Goal: Transaction & Acquisition: Purchase product/service

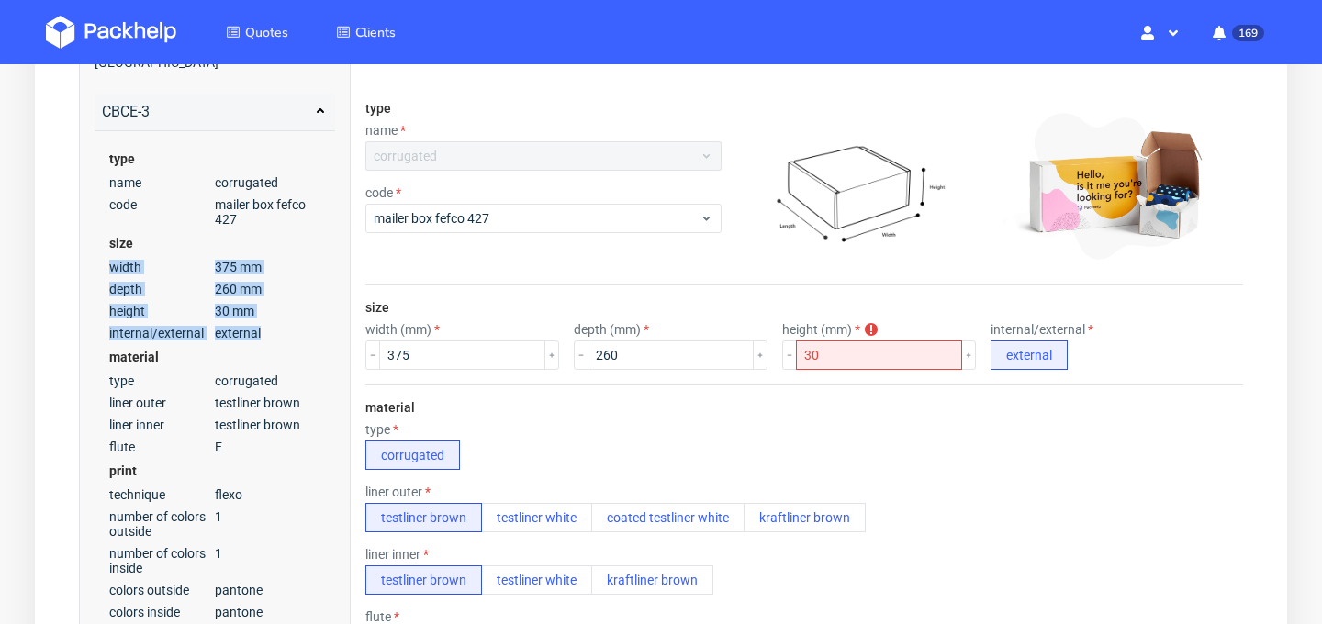
scroll to position [261, 0]
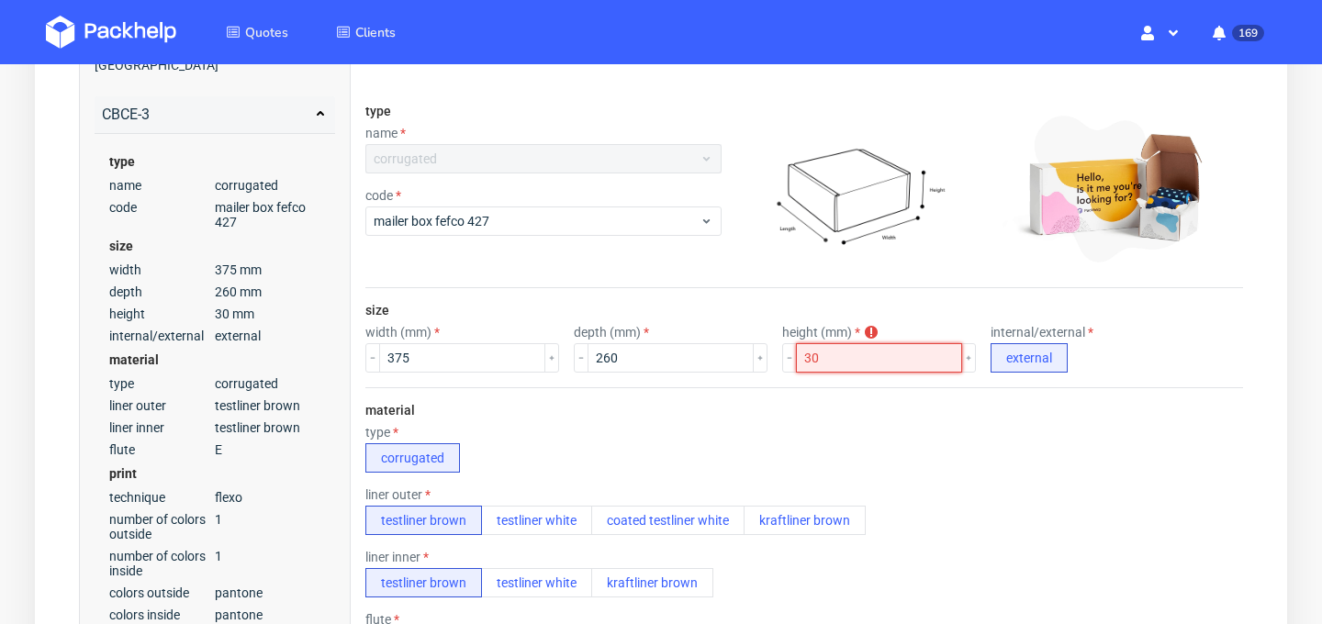
click at [813, 360] on input "30" at bounding box center [879, 357] width 166 height 29
type input "3"
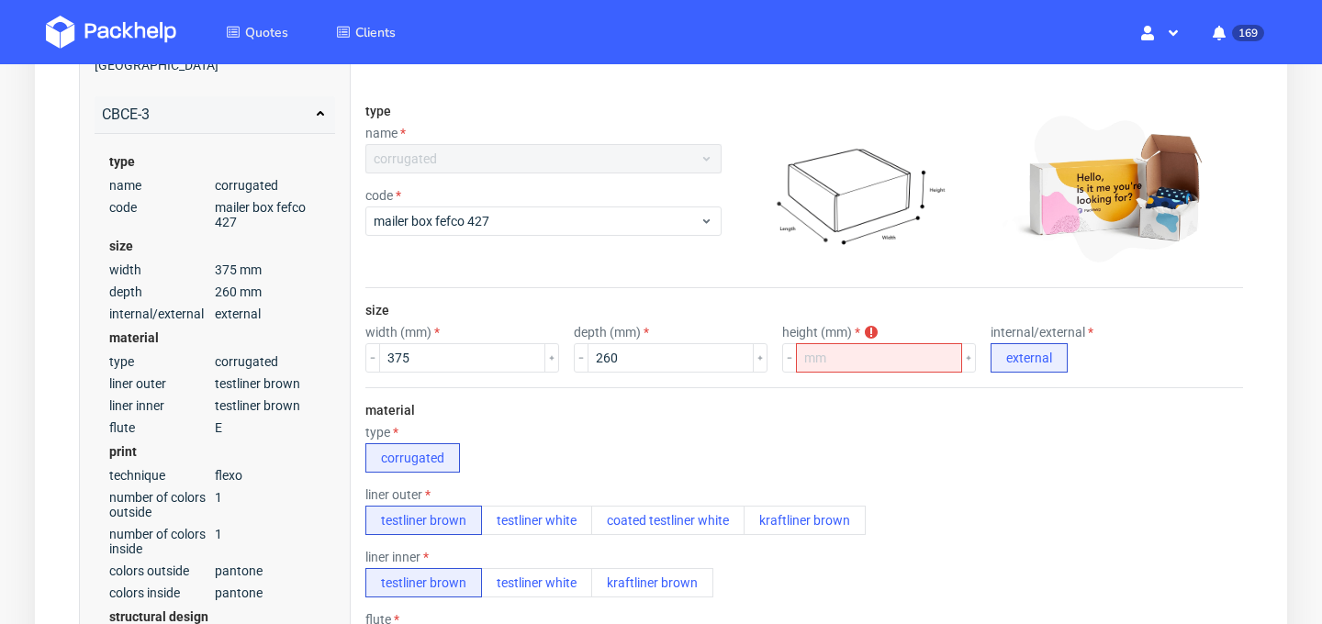
click at [685, 438] on div "type corrugated" at bounding box center [804, 449] width 878 height 48
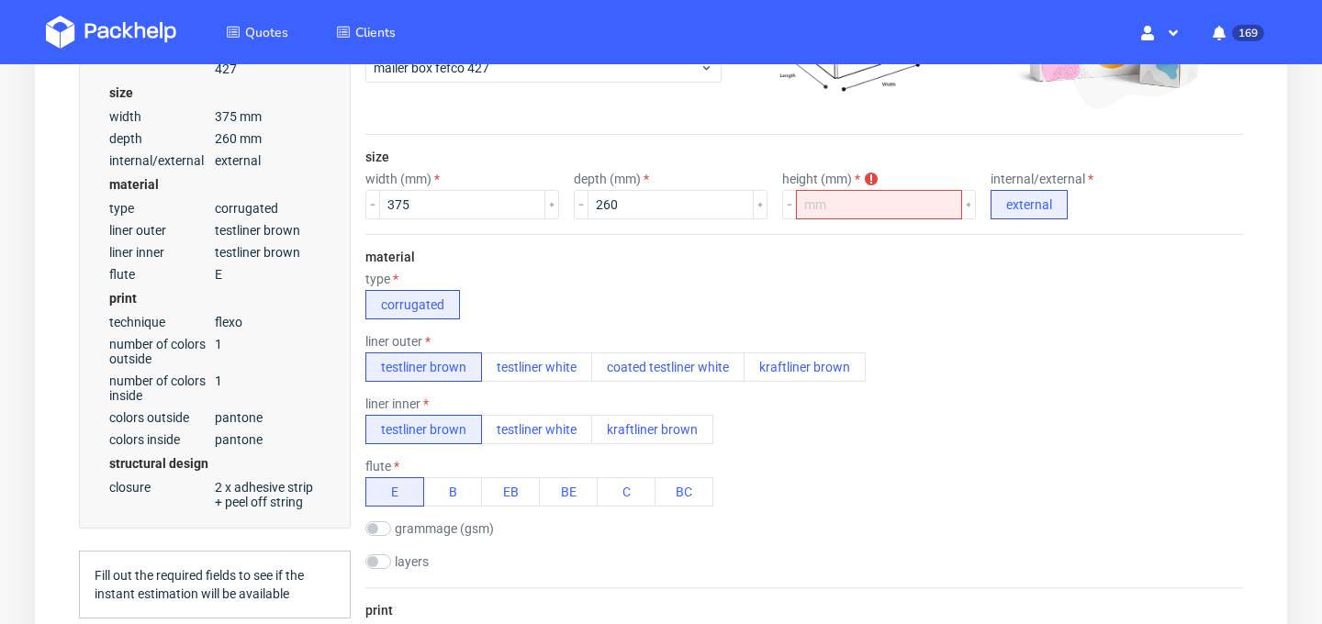
scroll to position [415, 0]
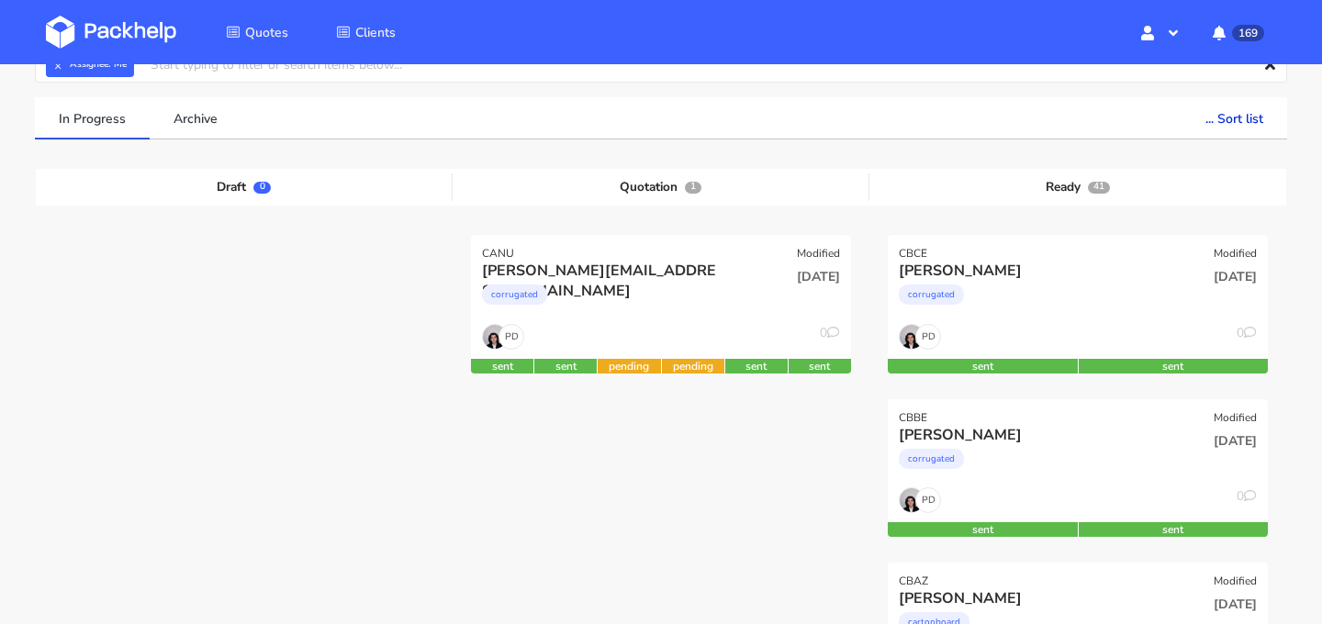
scroll to position [112, 0]
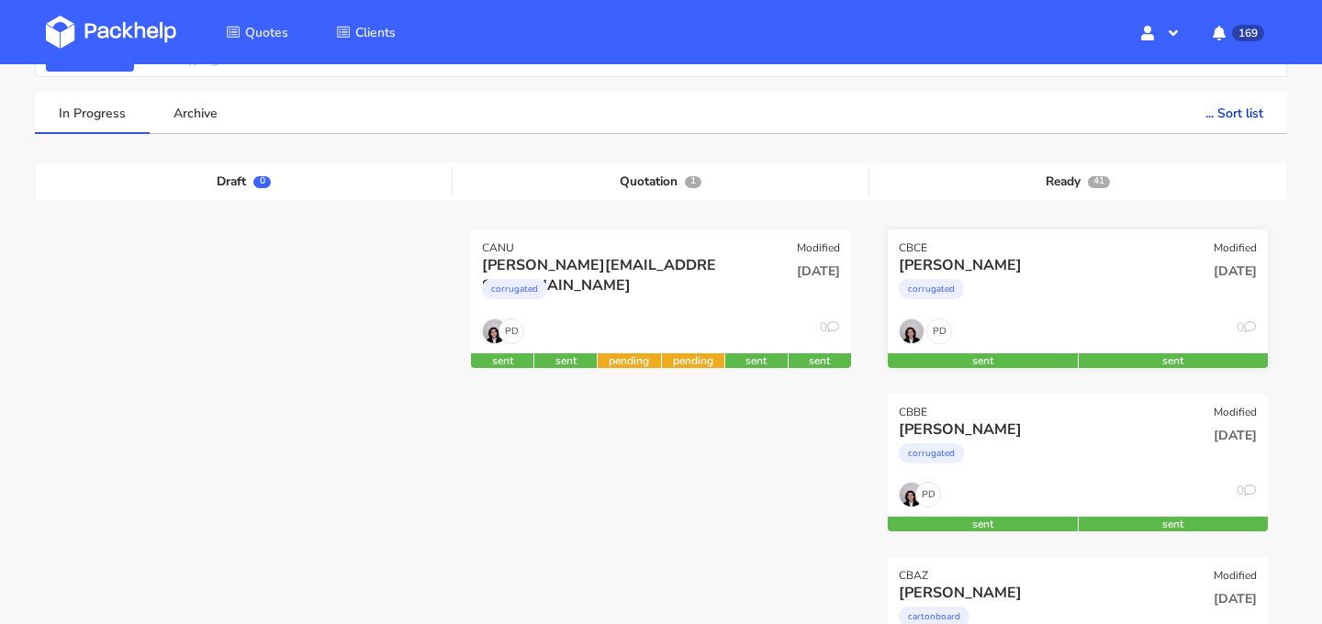
click at [1083, 319] on div "PD 0" at bounding box center [1078, 336] width 380 height 35
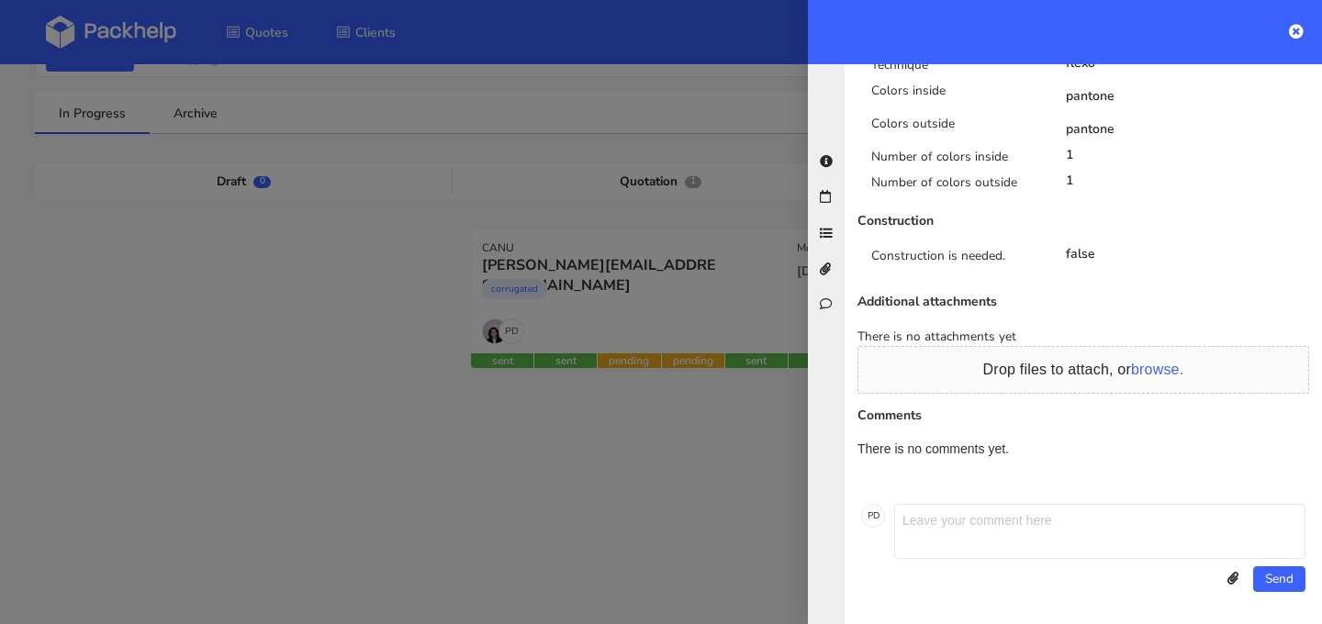
scroll to position [0, 0]
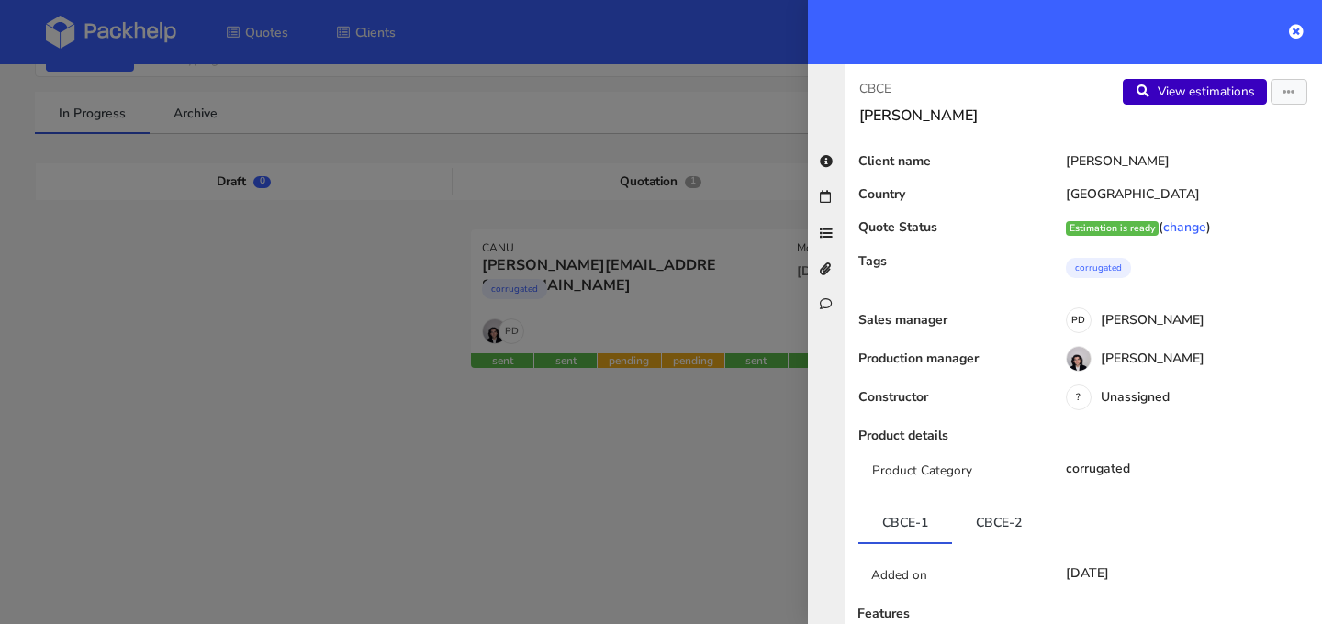
click at [1180, 91] on link "View estimations" at bounding box center [1195, 92] width 144 height 26
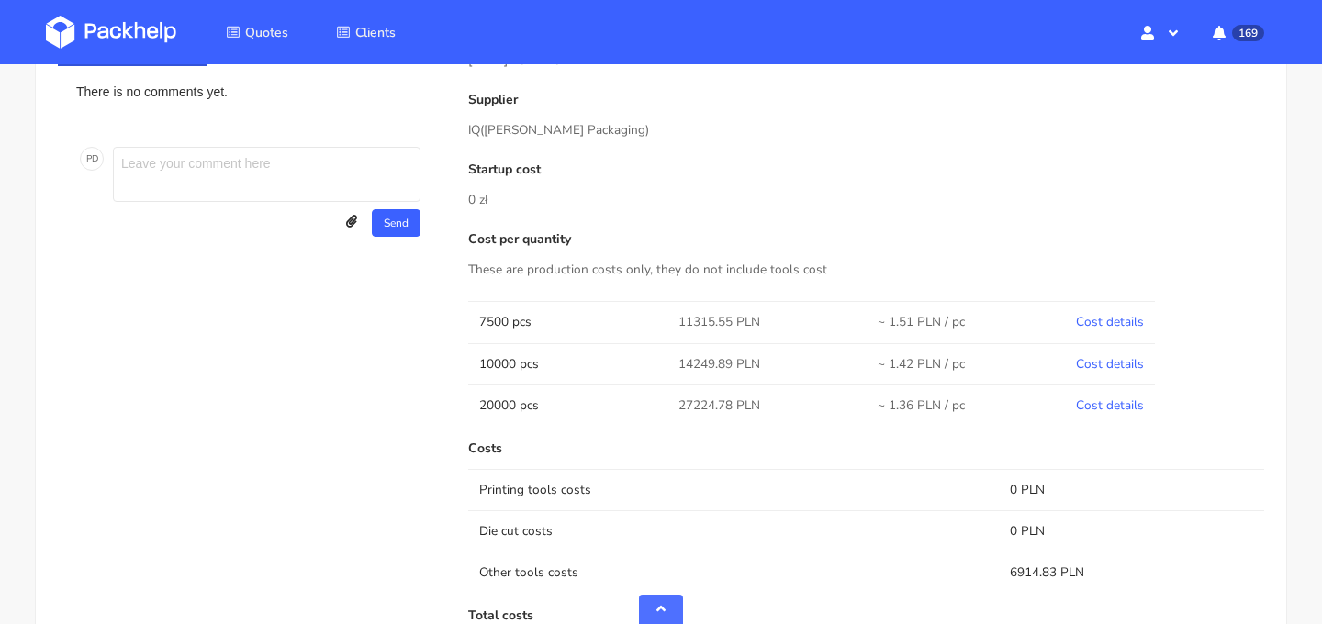
scroll to position [891, 0]
drag, startPoint x: 588, startPoint y: 134, endPoint x: 493, endPoint y: 131, distance: 95.5
click at [493, 131] on span "([PERSON_NAME] Packaging)" at bounding box center [564, 130] width 169 height 17
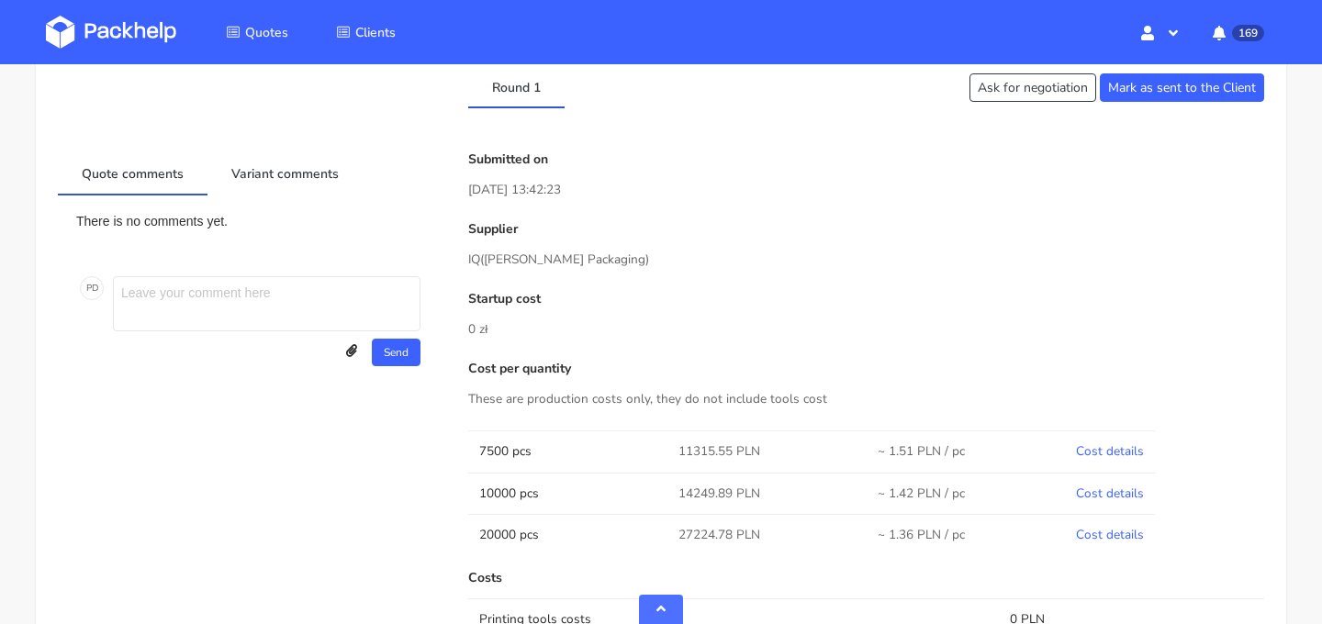
scroll to position [763, 0]
click at [1074, 448] on td "Cost details" at bounding box center [1110, 450] width 90 height 41
click at [1091, 448] on link "Cost details" at bounding box center [1110, 450] width 68 height 17
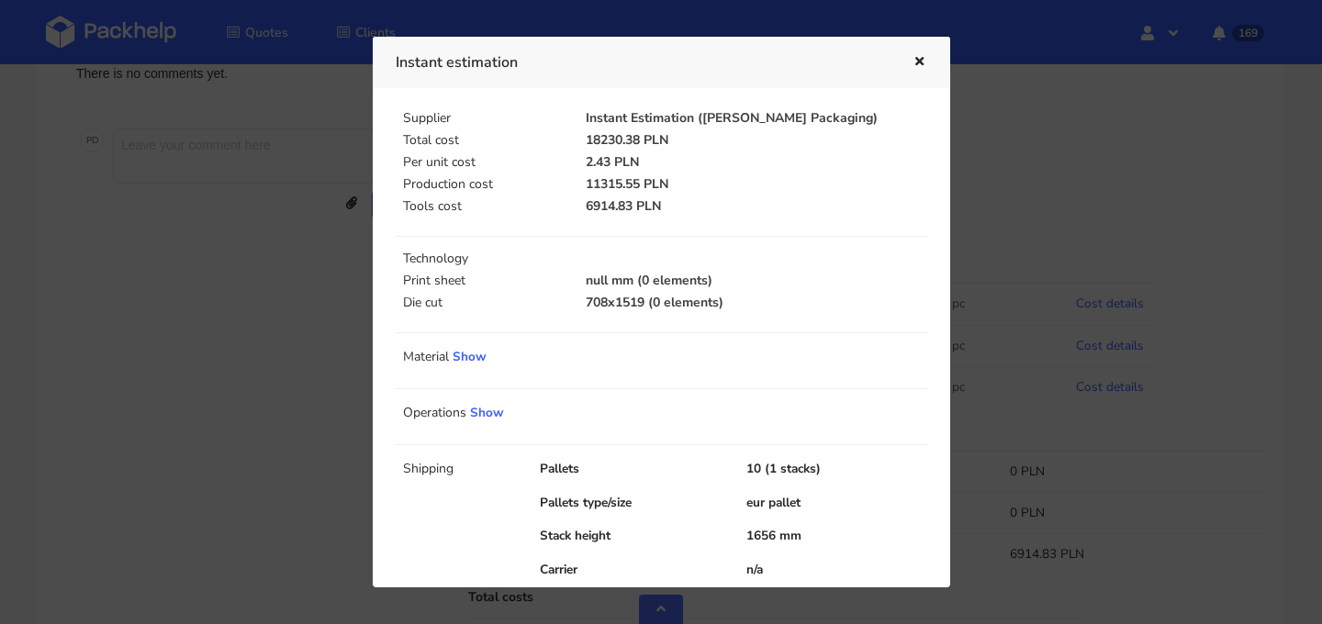
scroll to position [71, 0]
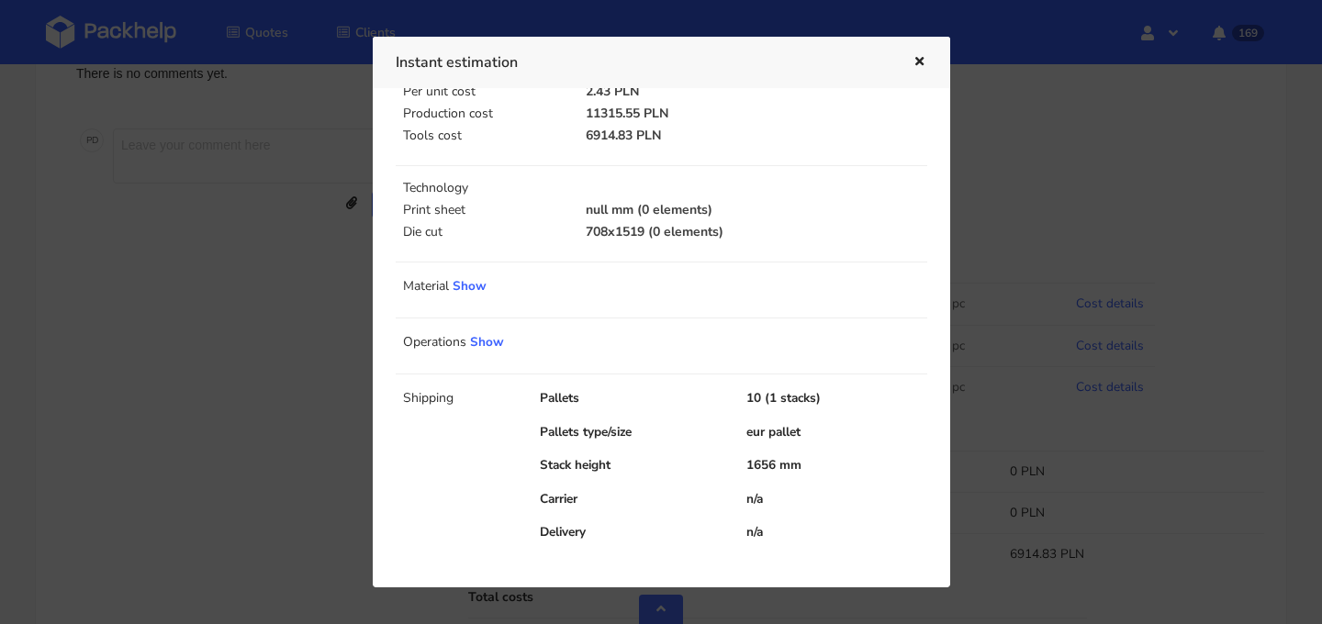
click at [915, 56] on icon "button" at bounding box center [920, 62] width 16 height 13
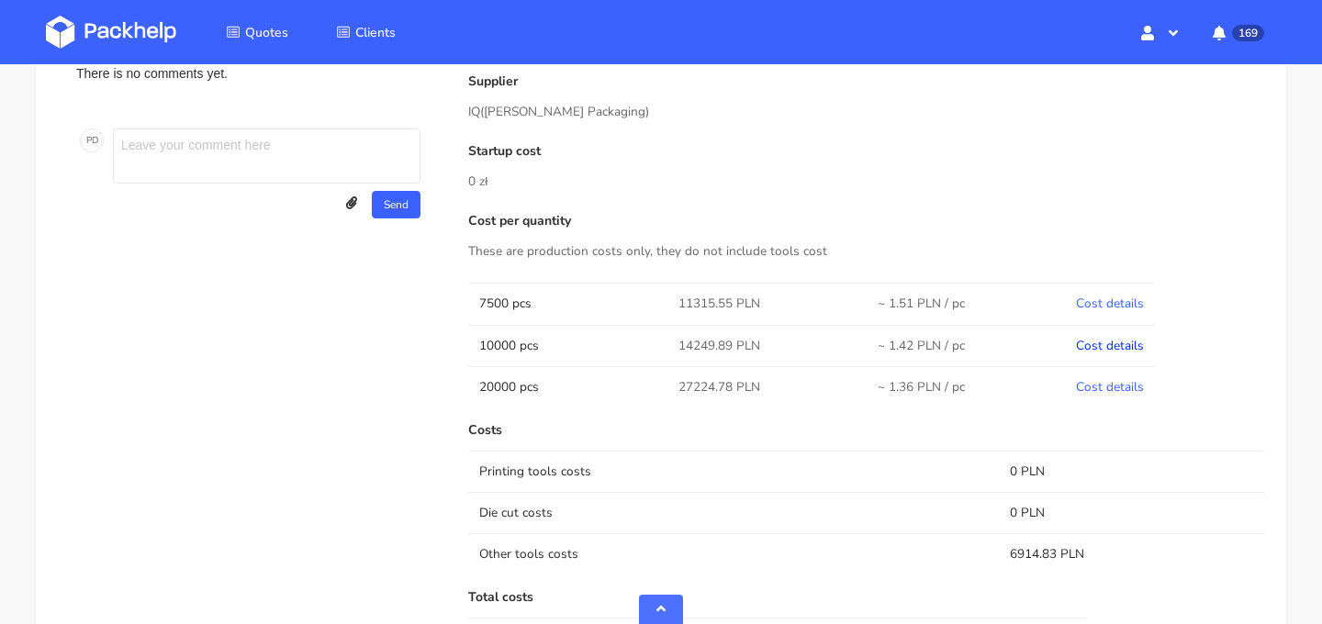
click at [1126, 344] on link "Cost details" at bounding box center [1110, 345] width 68 height 17
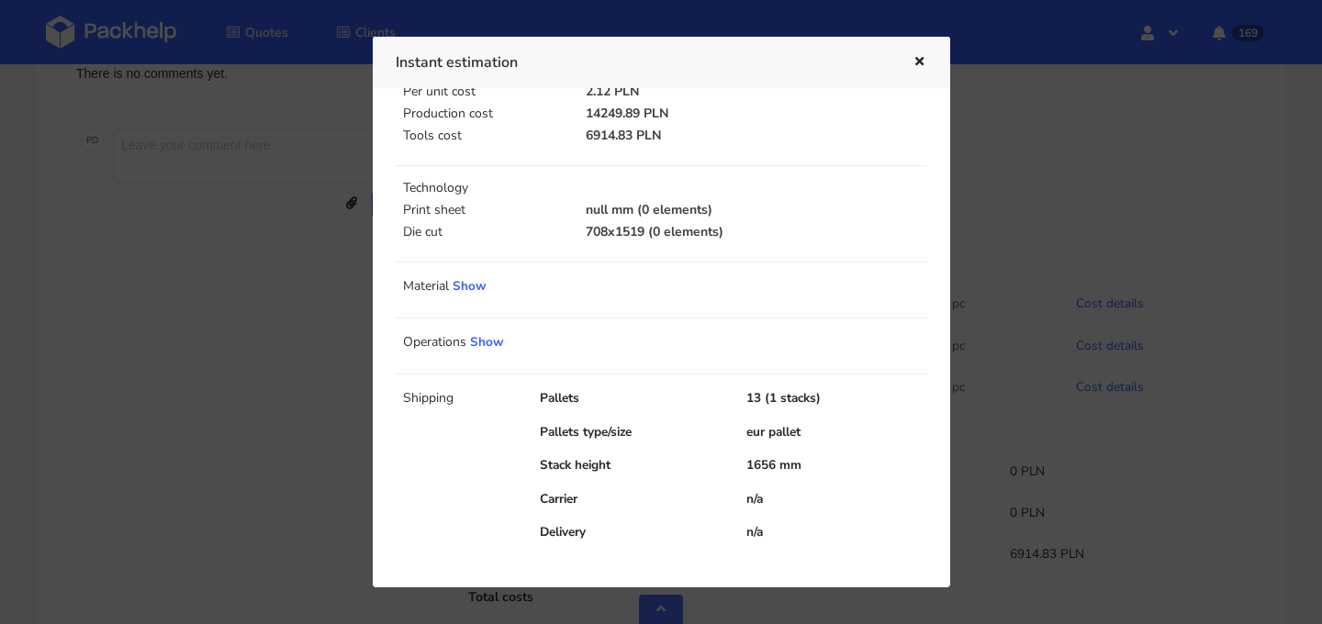
click at [921, 64] on icon "button" at bounding box center [920, 62] width 16 height 13
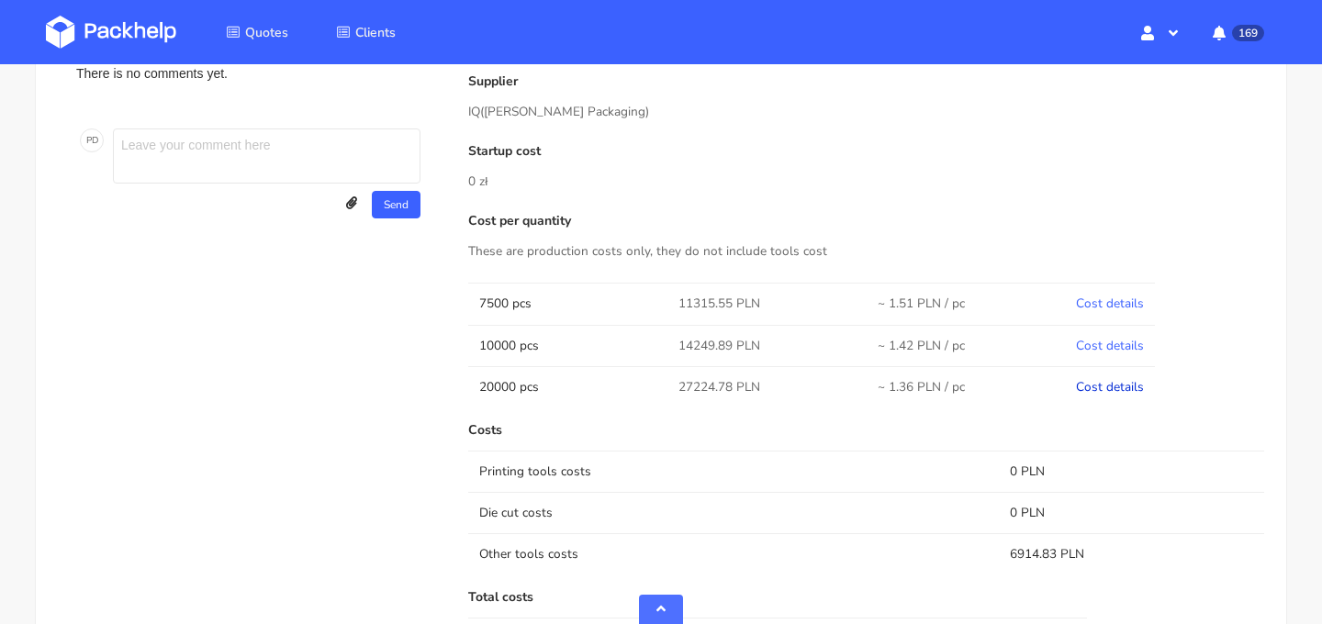
click at [1102, 382] on link "Cost details" at bounding box center [1110, 386] width 68 height 17
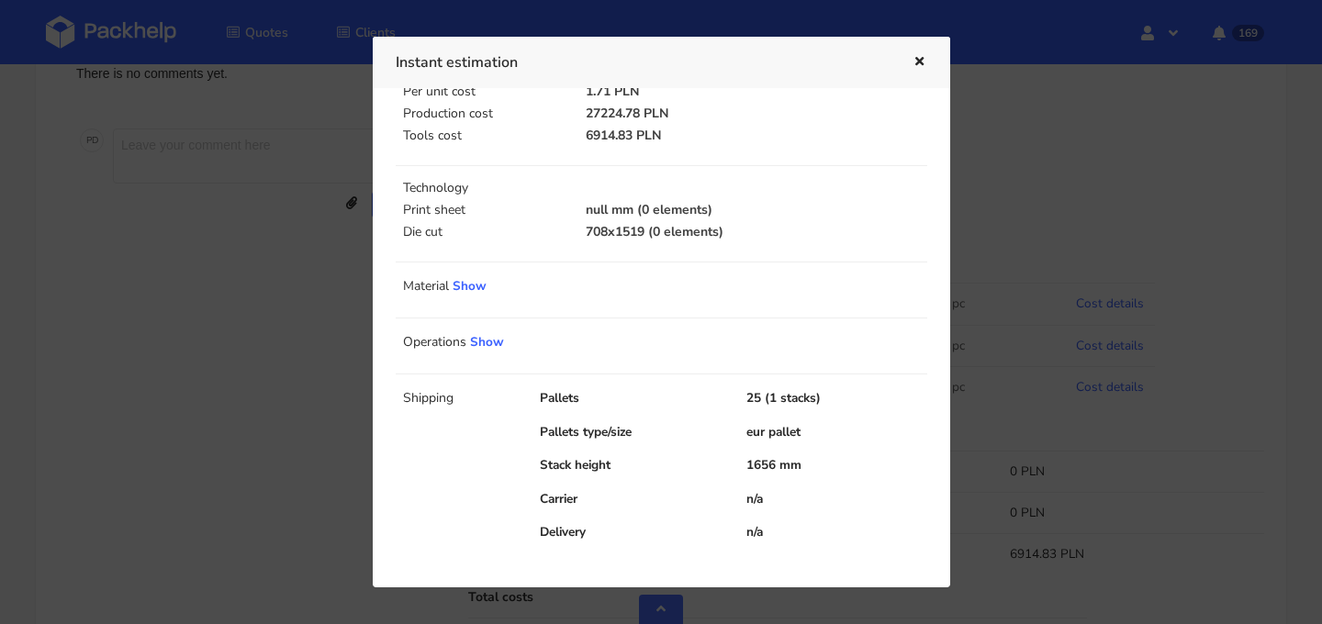
click at [918, 67] on icon "button" at bounding box center [920, 62] width 16 height 13
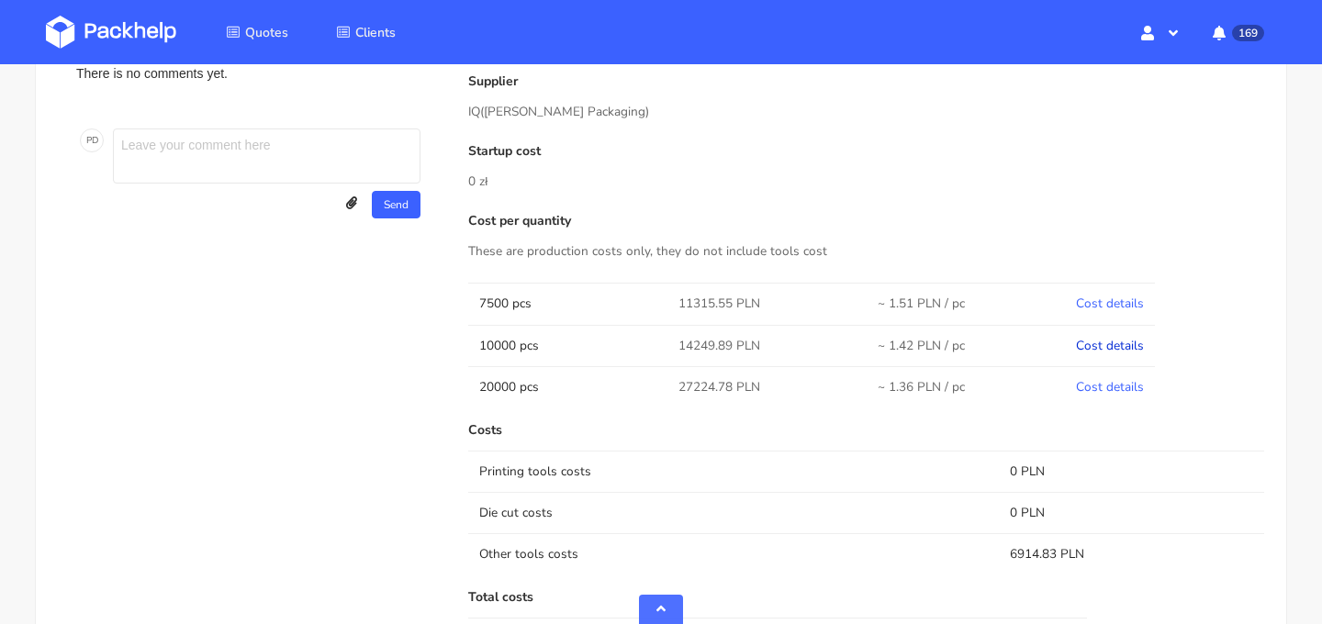
click at [1112, 340] on link "Cost details" at bounding box center [1110, 345] width 68 height 17
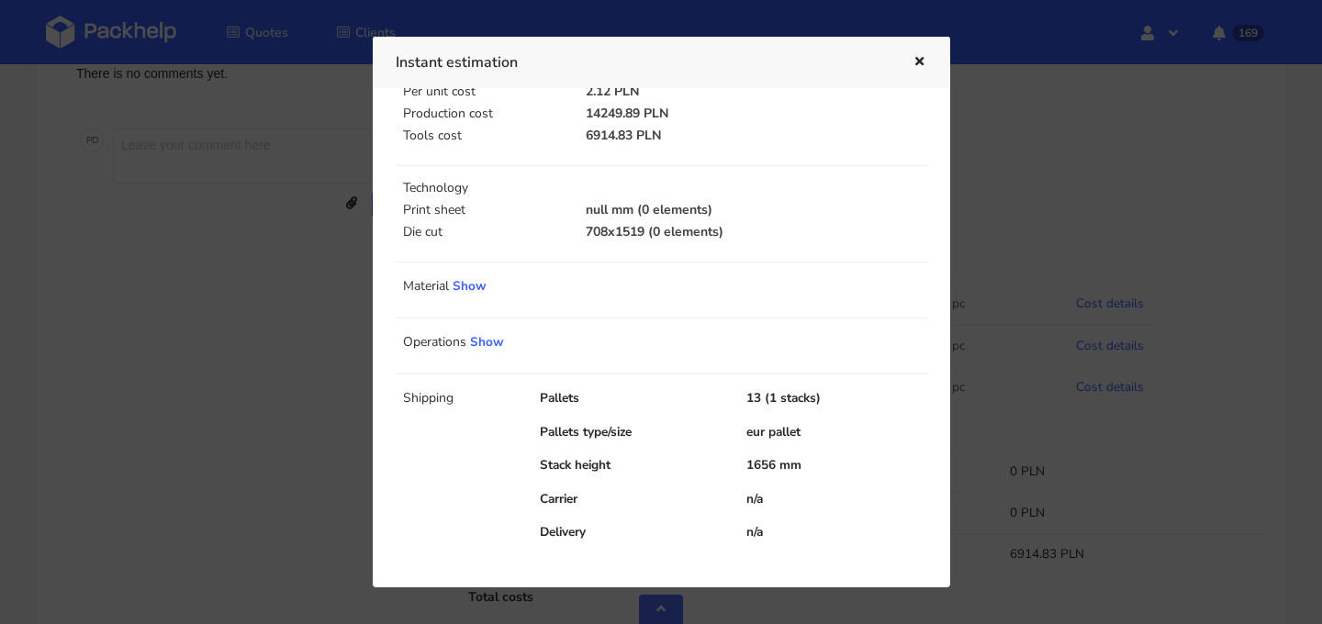
click at [1082, 350] on div at bounding box center [661, 312] width 1322 height 624
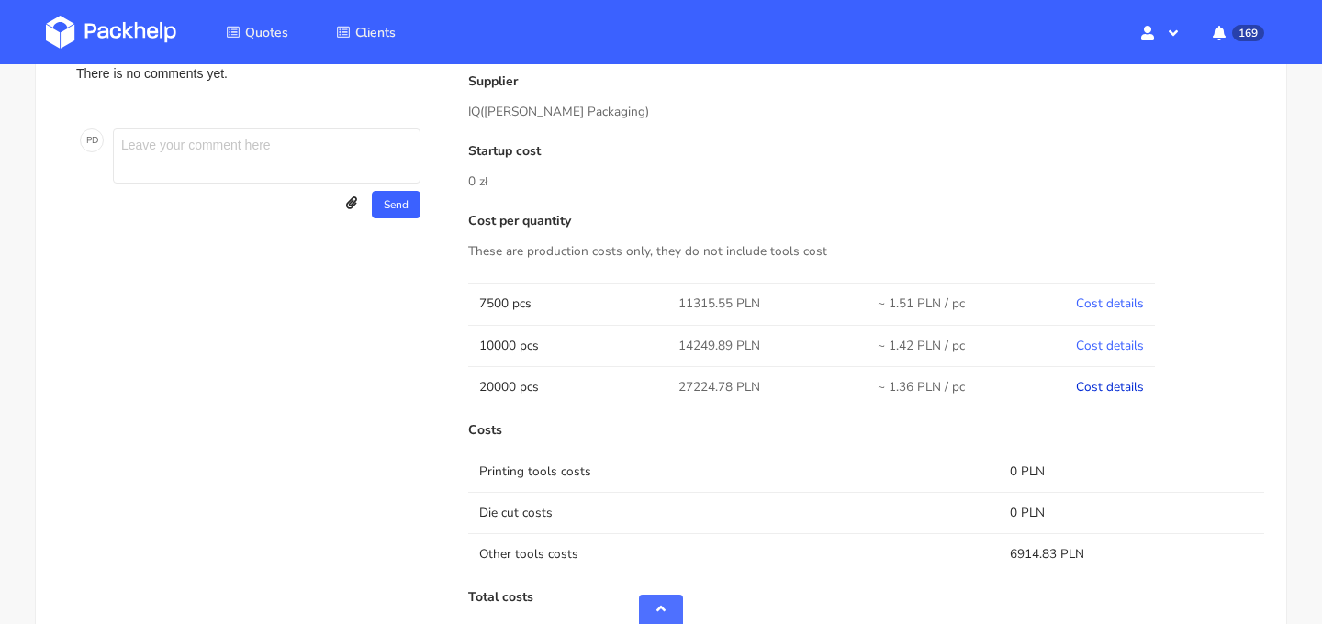
click at [1097, 384] on link "Cost details" at bounding box center [1110, 386] width 68 height 17
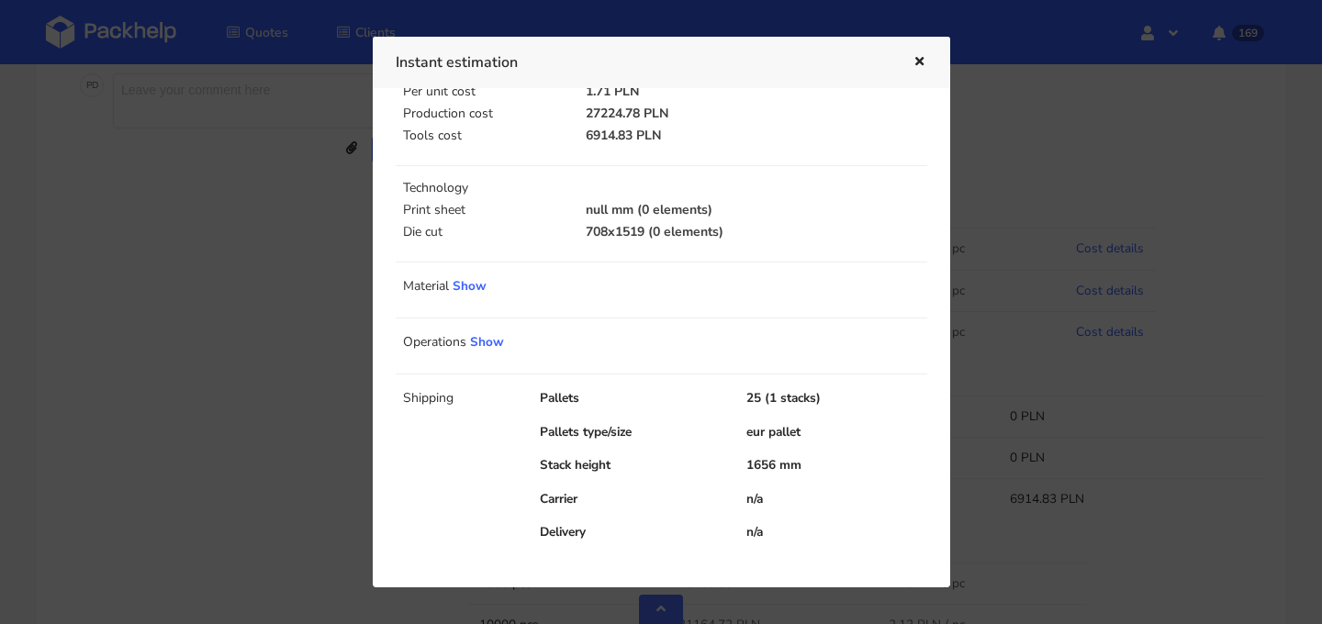
scroll to position [969, 0]
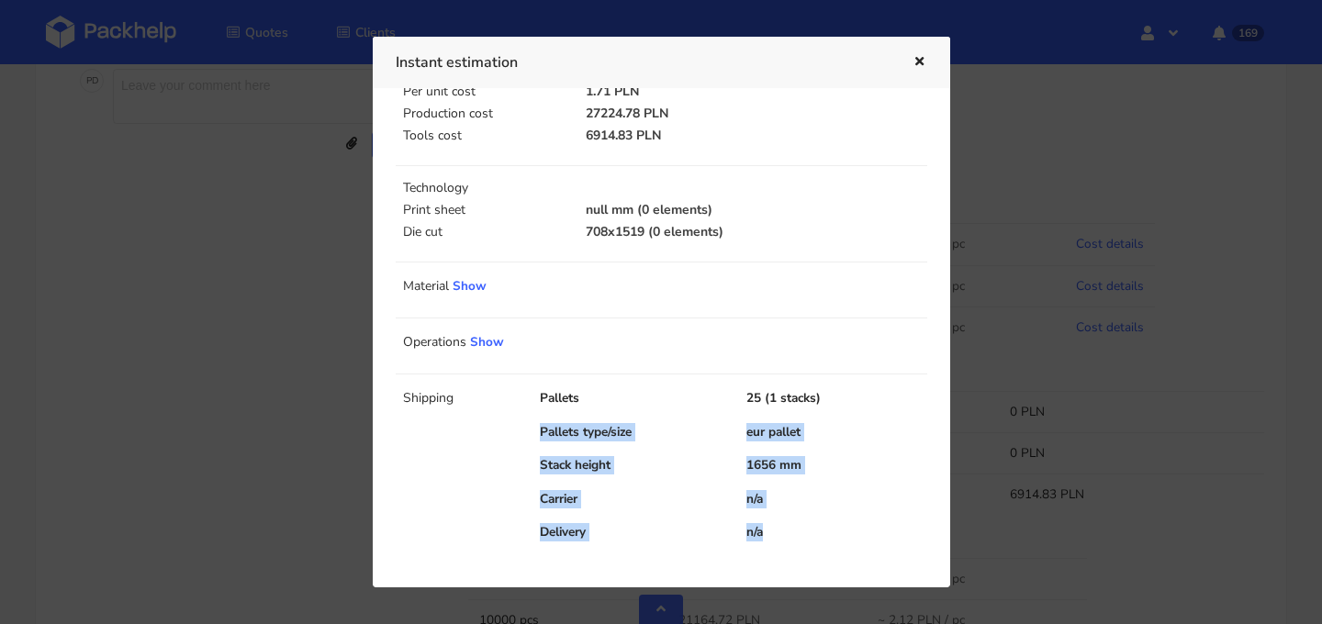
drag, startPoint x: 799, startPoint y: 527, endPoint x: 528, endPoint y: 428, distance: 288.4
click at [528, 428] on div "Pallets 25 (1 stacks) Pallets type/size eur pallet Stack height 1656 mm Carrier…" at bounding box center [733, 472] width 412 height 167
copy div "Pallets type/size eur pallet Stack height 1656 mm Carrier n/a Delivery n/a"
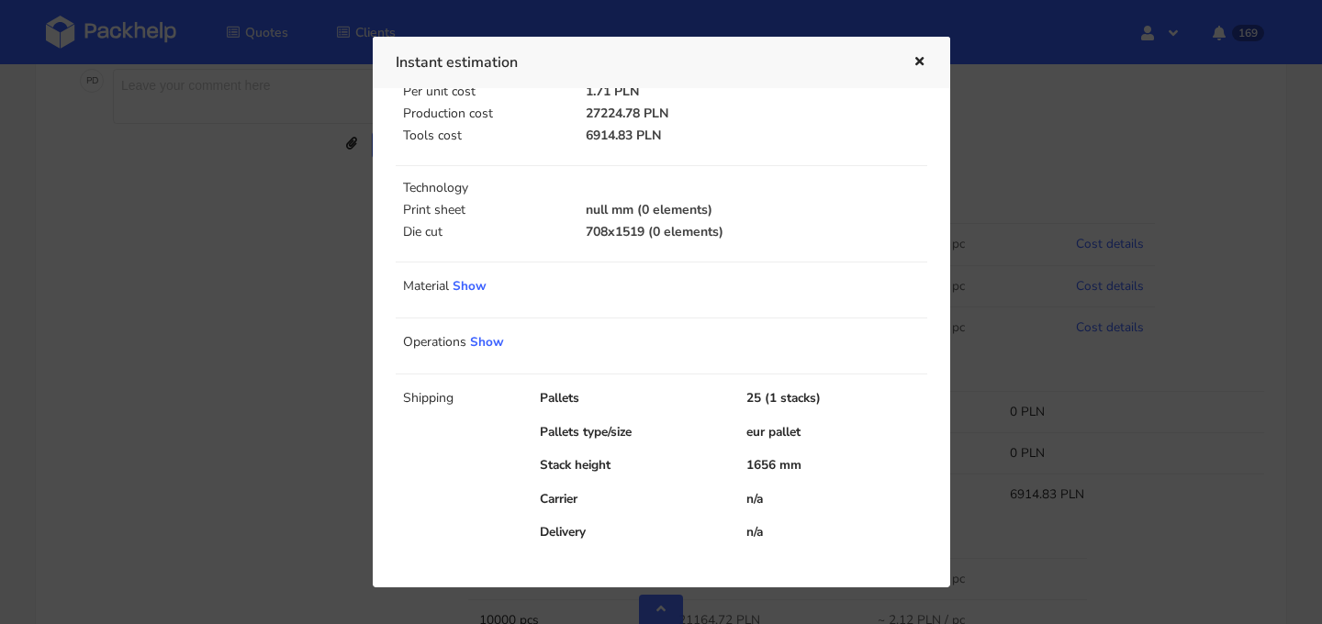
click at [1095, 337] on div at bounding box center [661, 312] width 1322 height 624
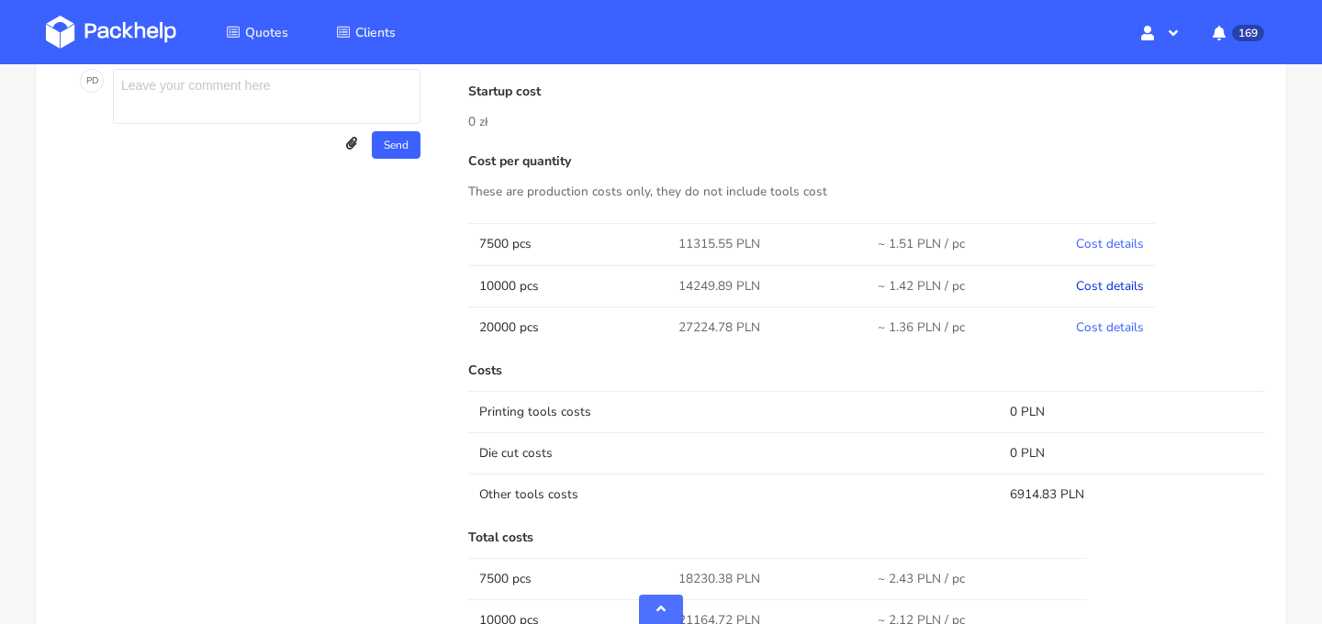
click at [1126, 289] on link "Cost details" at bounding box center [1110, 285] width 68 height 17
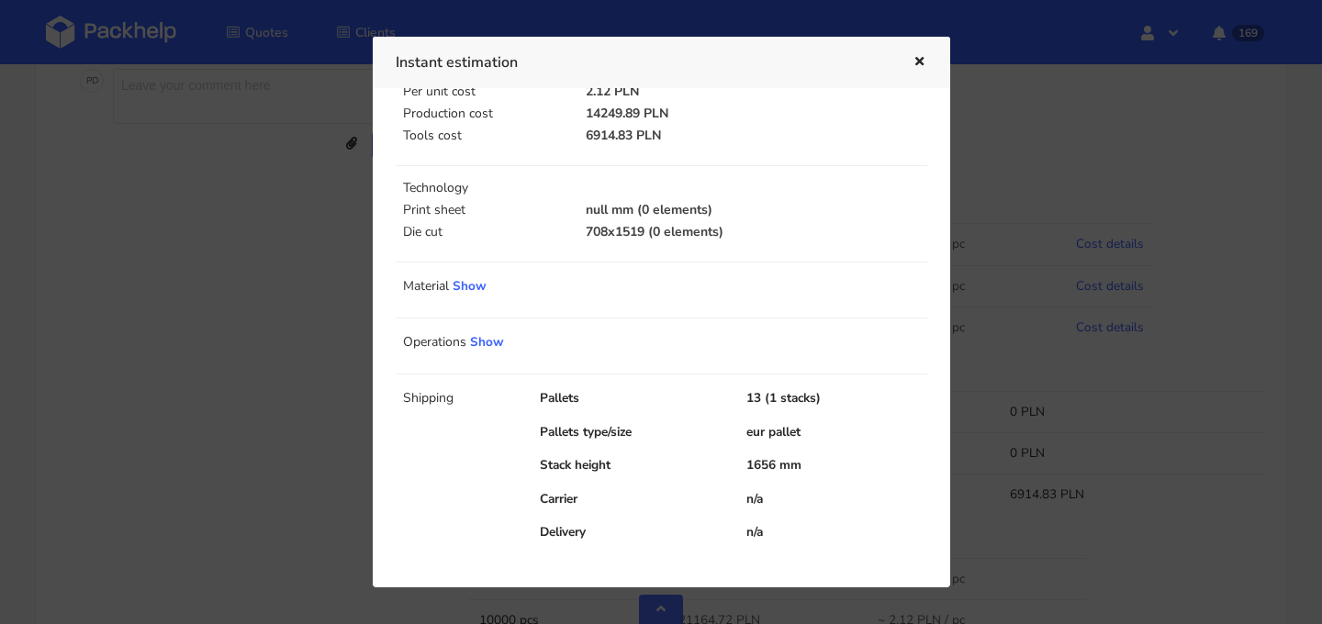
click at [1167, 301] on div at bounding box center [661, 312] width 1322 height 624
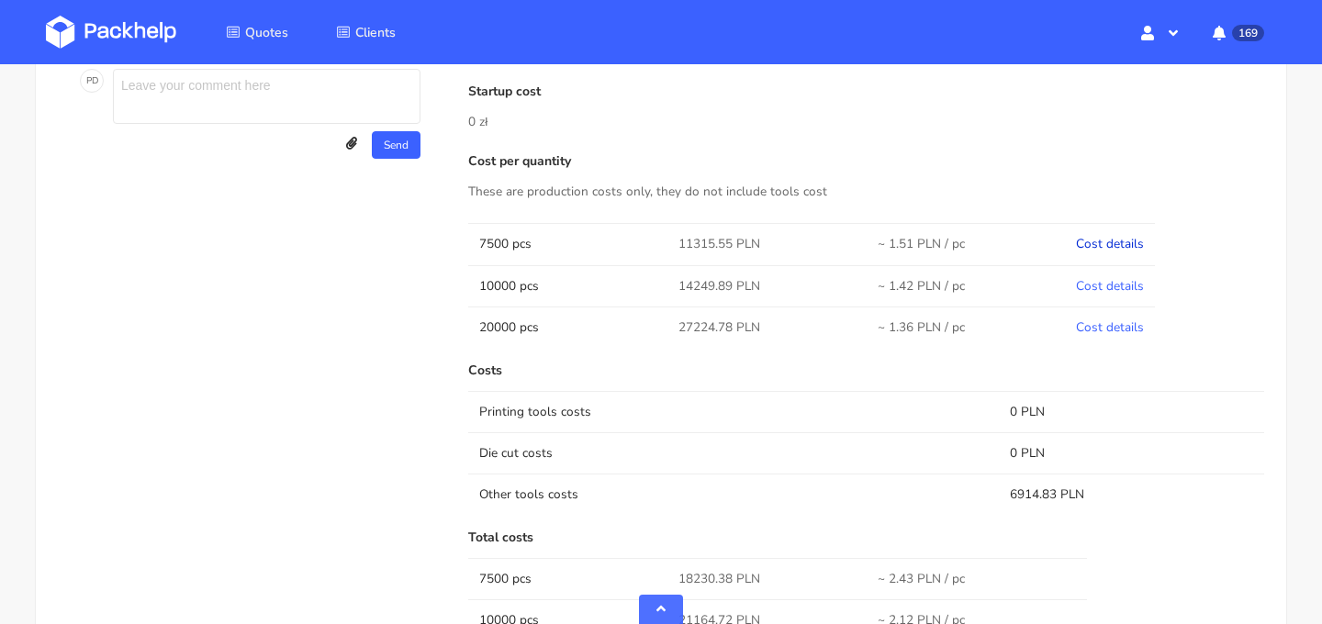
click at [1115, 248] on link "Cost details" at bounding box center [1110, 243] width 68 height 17
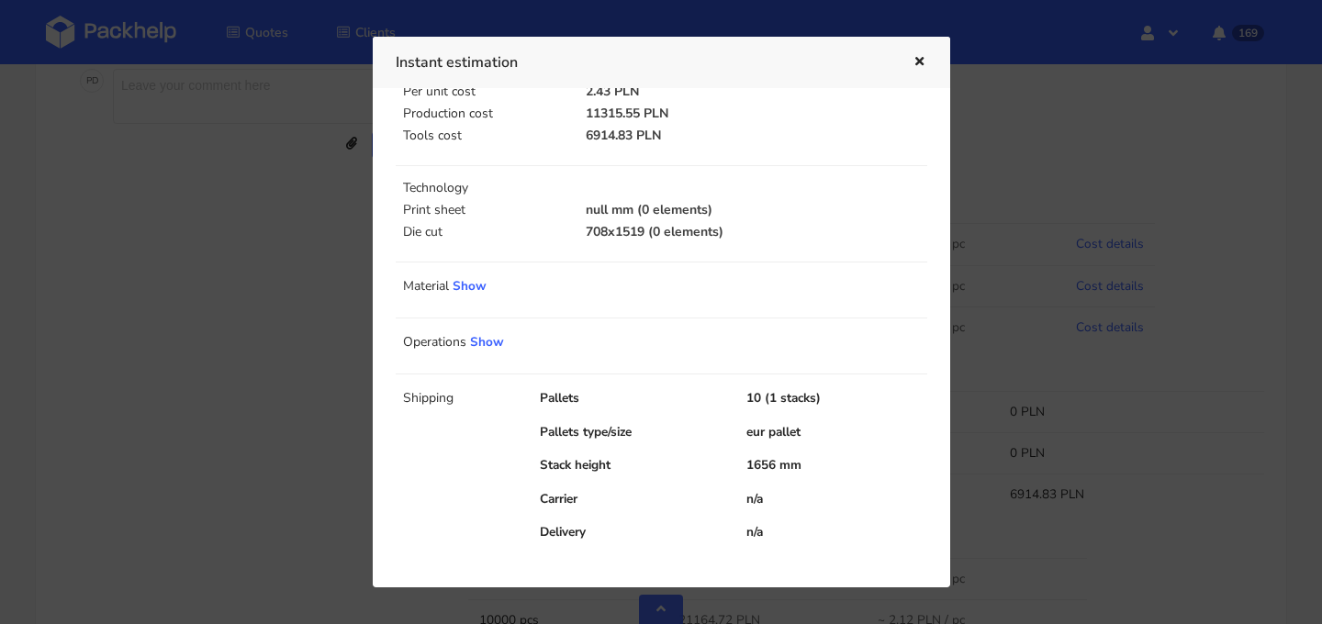
click at [1160, 293] on div at bounding box center [661, 312] width 1322 height 624
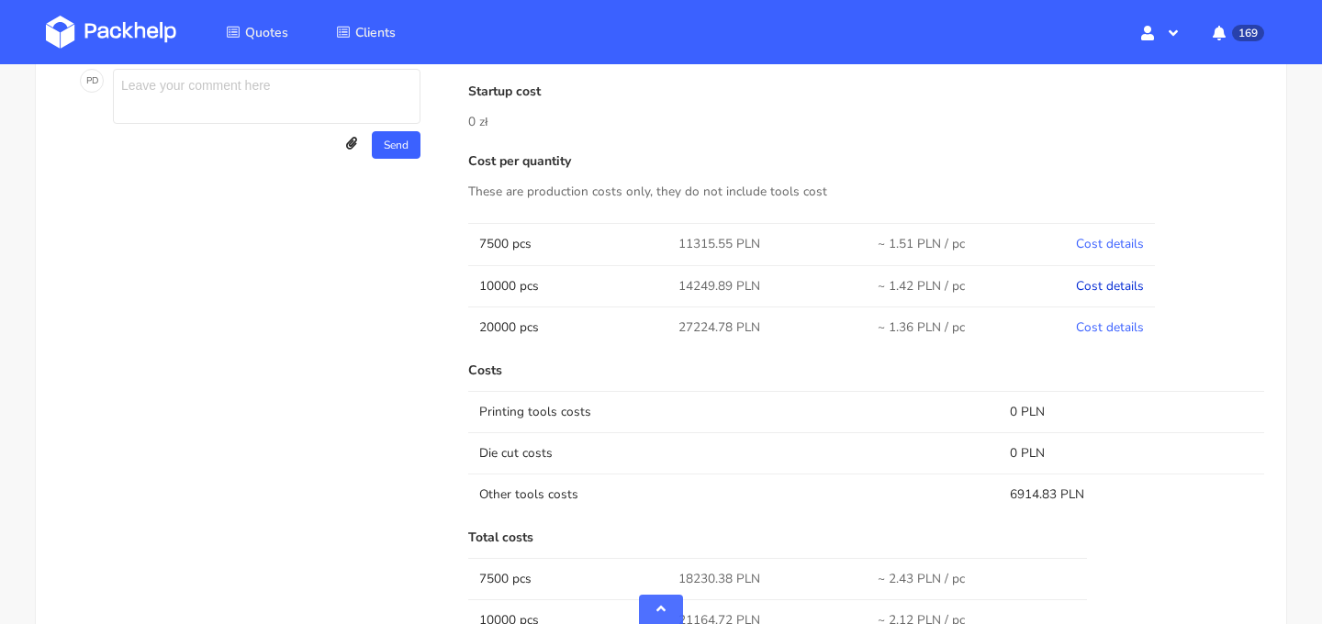
click at [1128, 293] on link "Cost details" at bounding box center [1110, 285] width 68 height 17
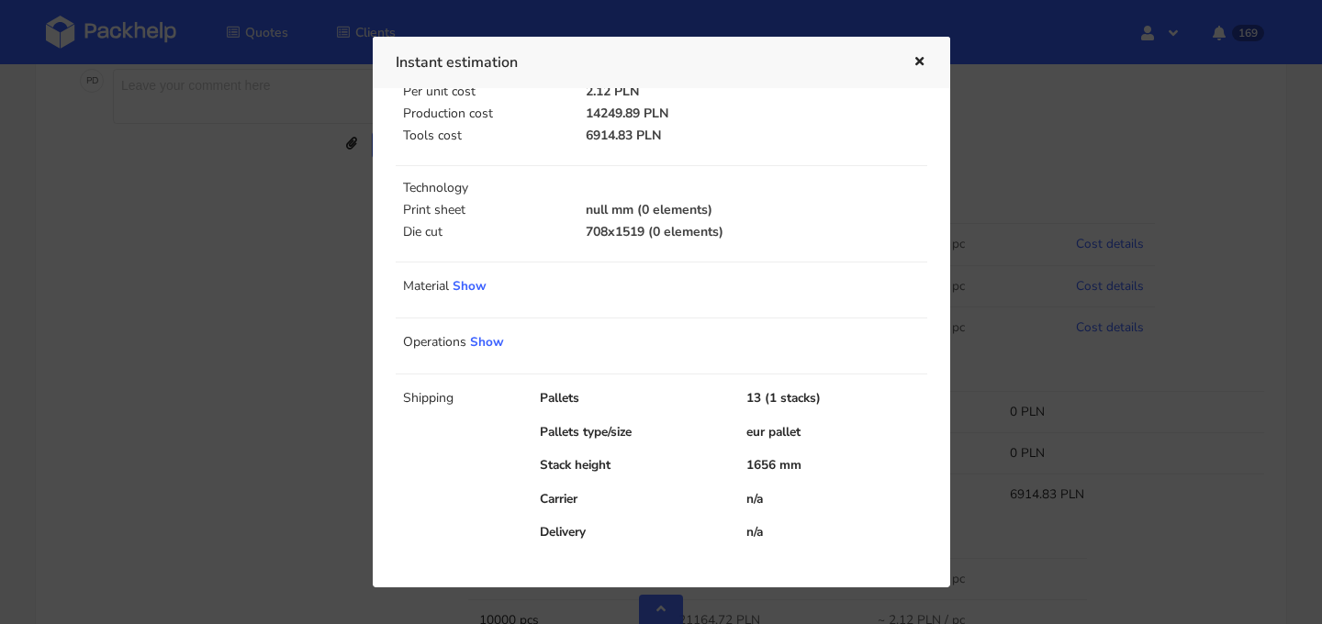
click at [1182, 314] on div at bounding box center [661, 312] width 1322 height 624
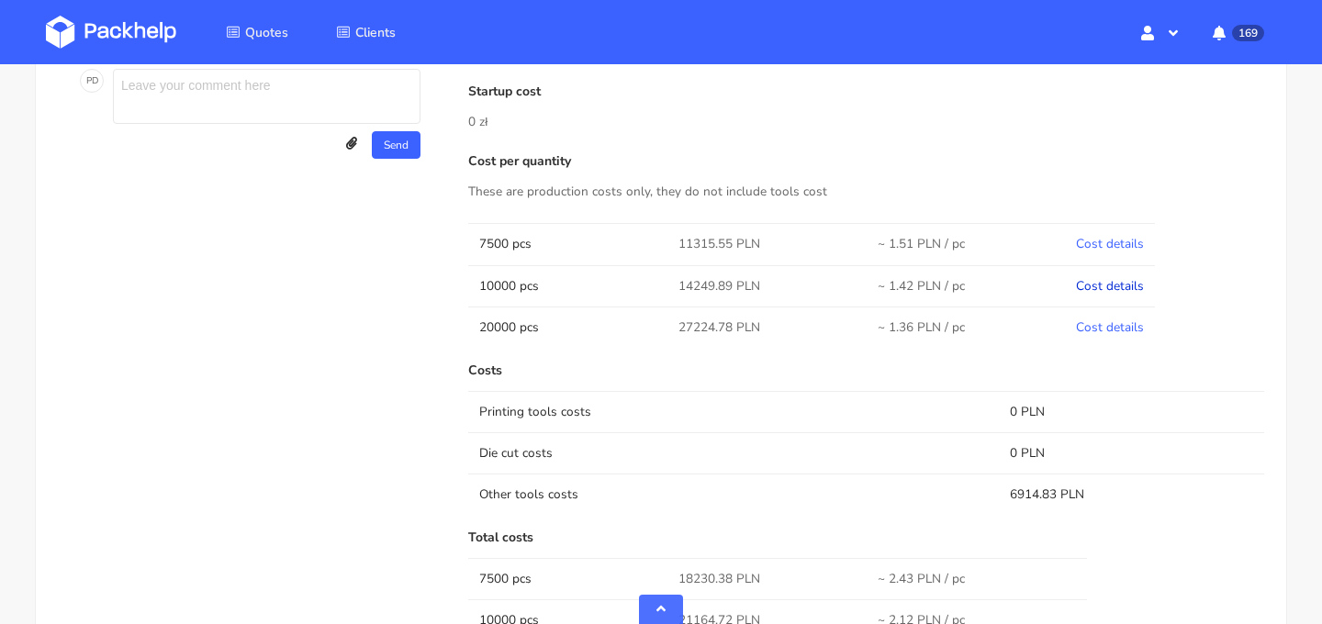
click at [1097, 292] on link "Cost details" at bounding box center [1110, 285] width 68 height 17
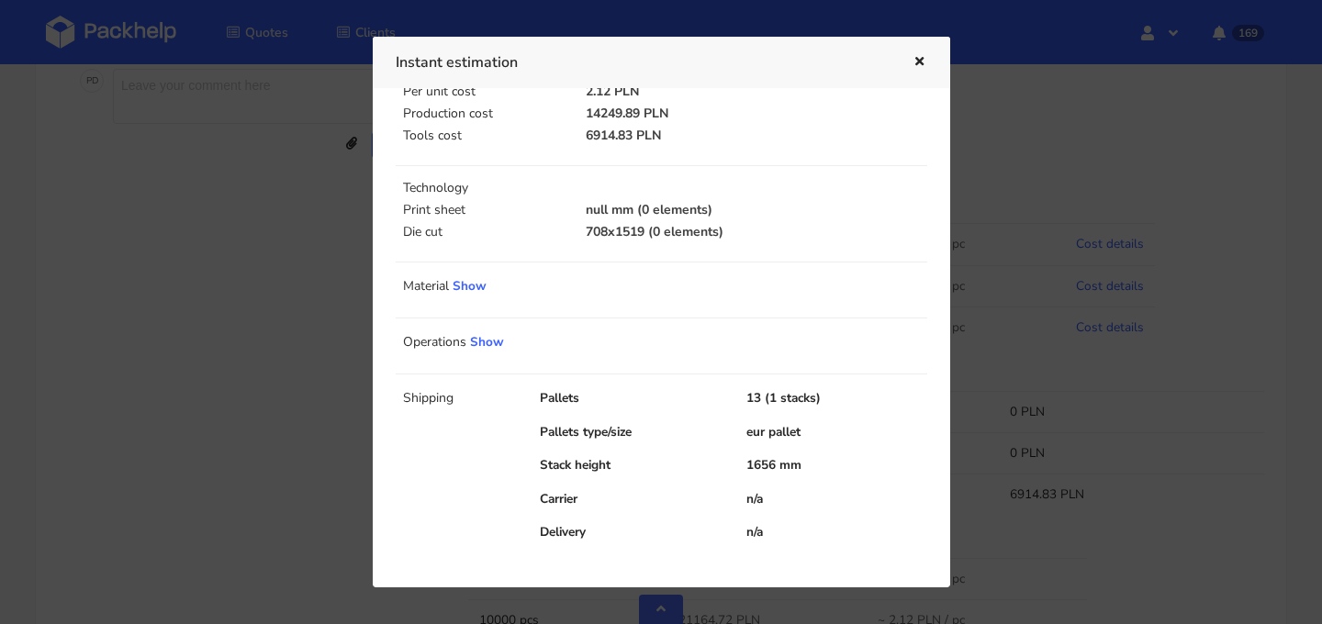
scroll to position [0, 0]
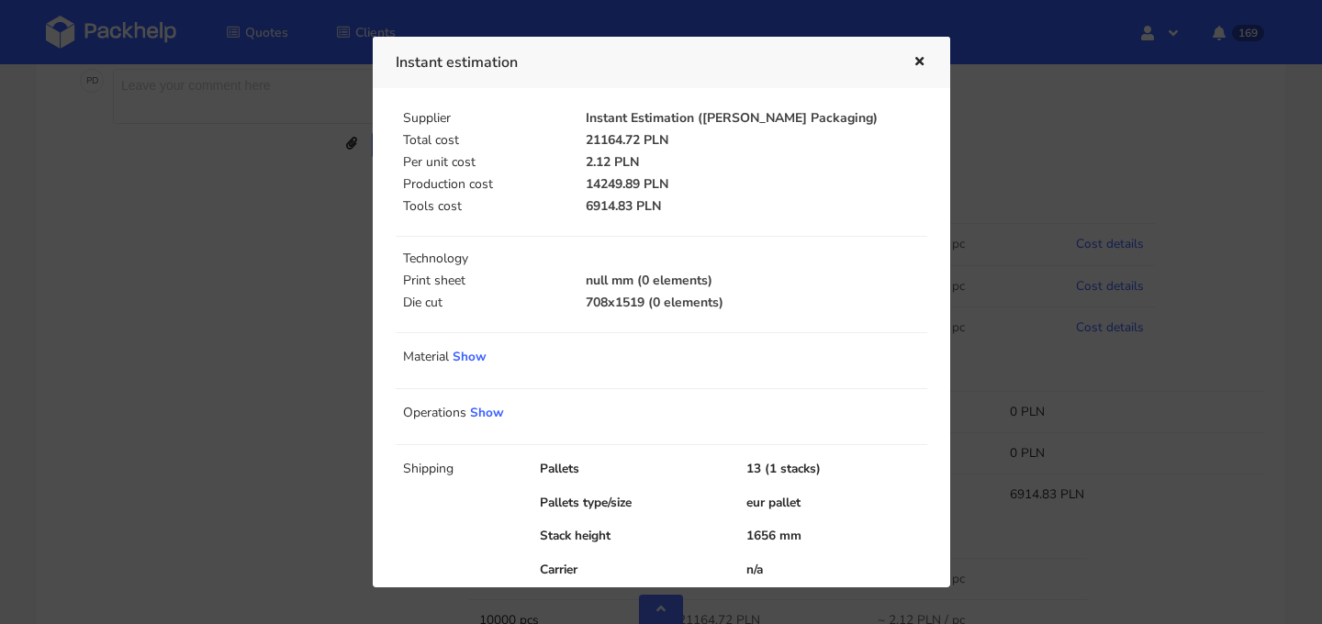
click at [925, 60] on icon "button" at bounding box center [920, 62] width 16 height 13
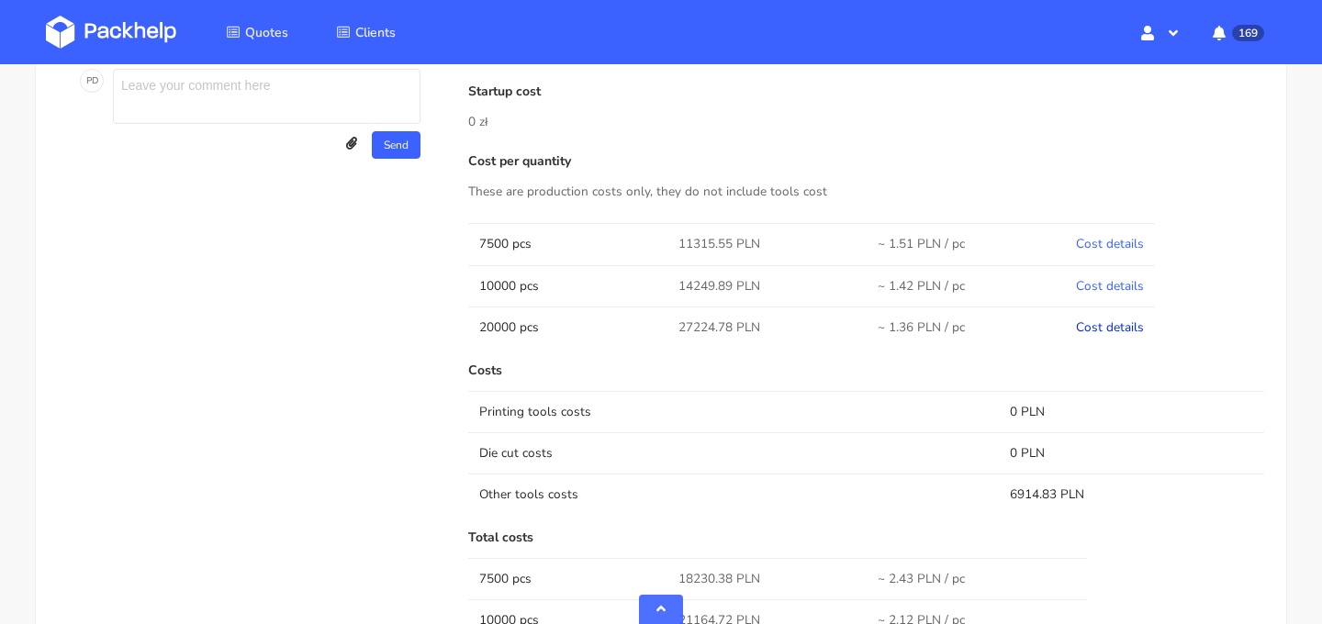
click at [1099, 325] on link "Cost details" at bounding box center [1110, 327] width 68 height 17
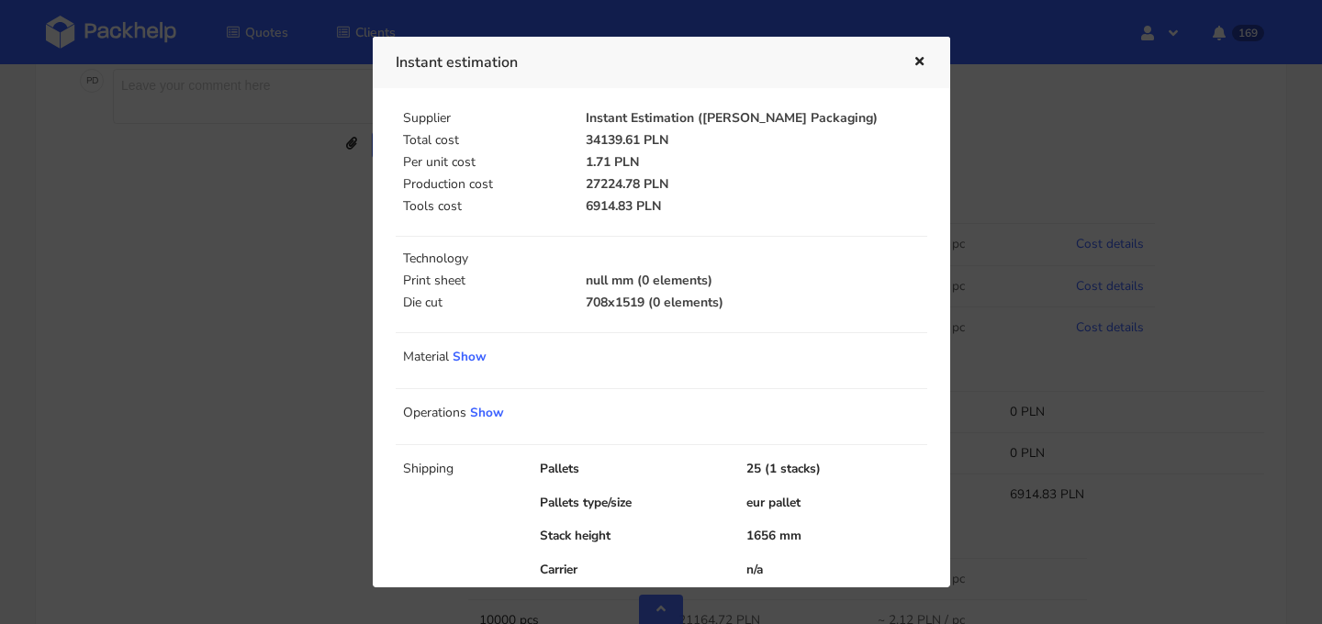
click at [921, 59] on icon "button" at bounding box center [920, 62] width 16 height 13
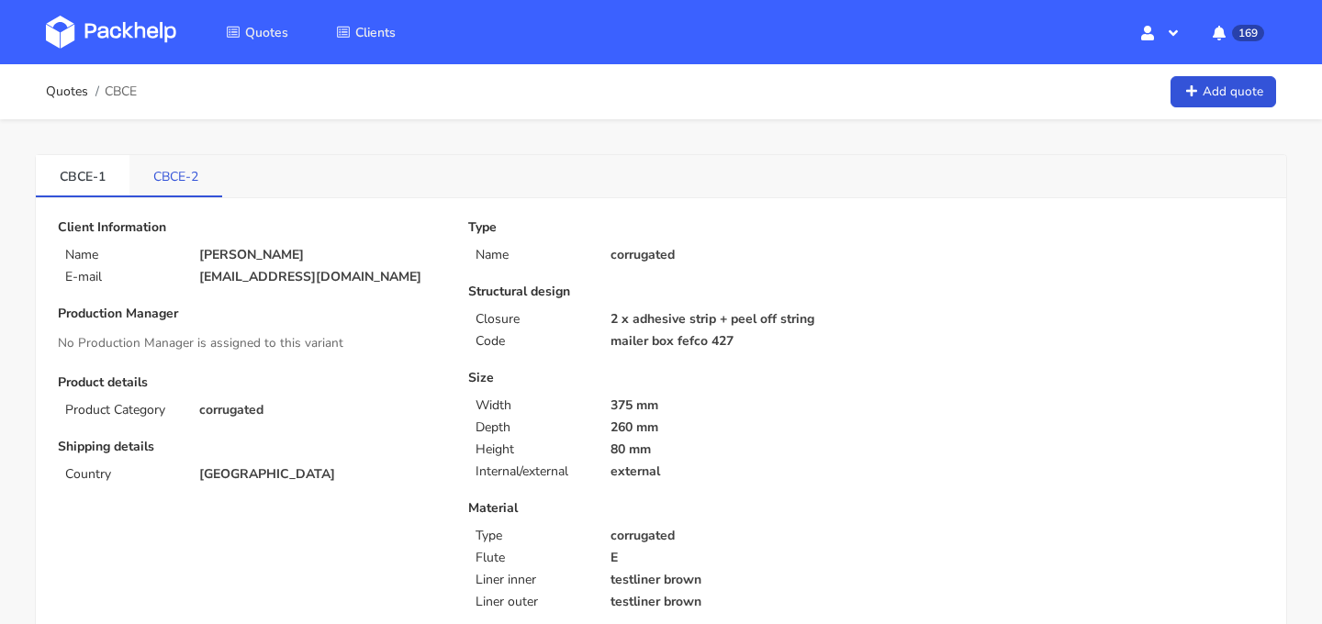
click at [191, 181] on link "CBCE-2" at bounding box center [175, 175] width 93 height 40
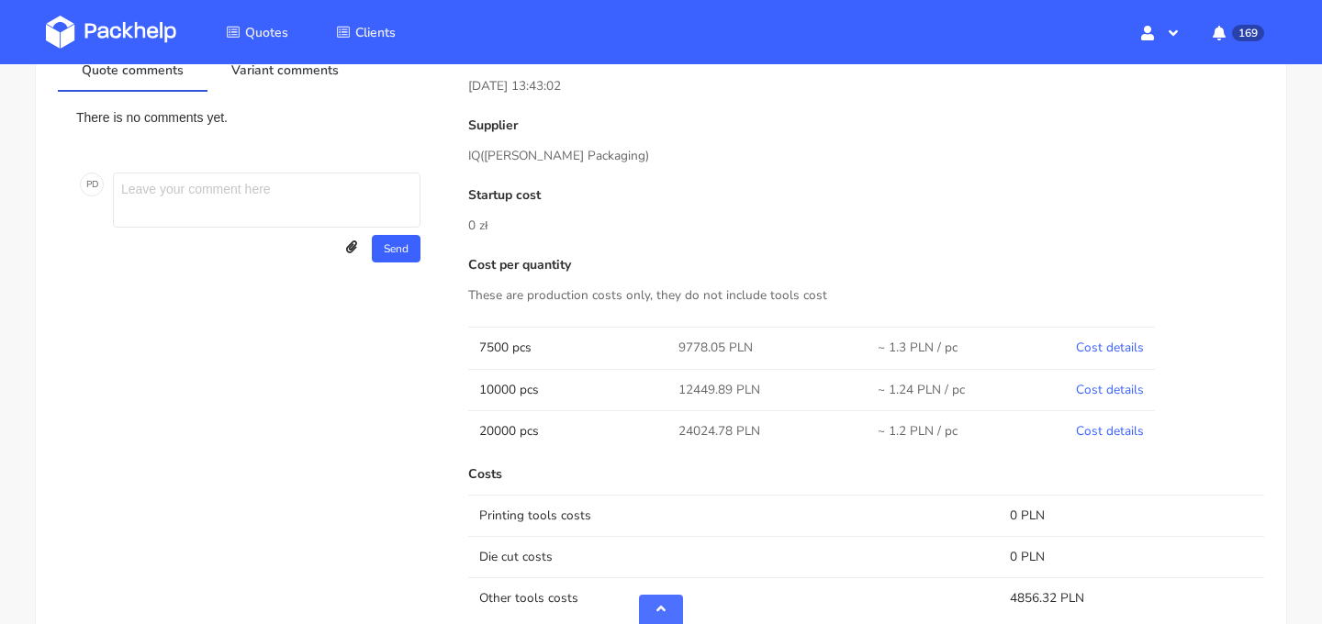
scroll to position [824, 0]
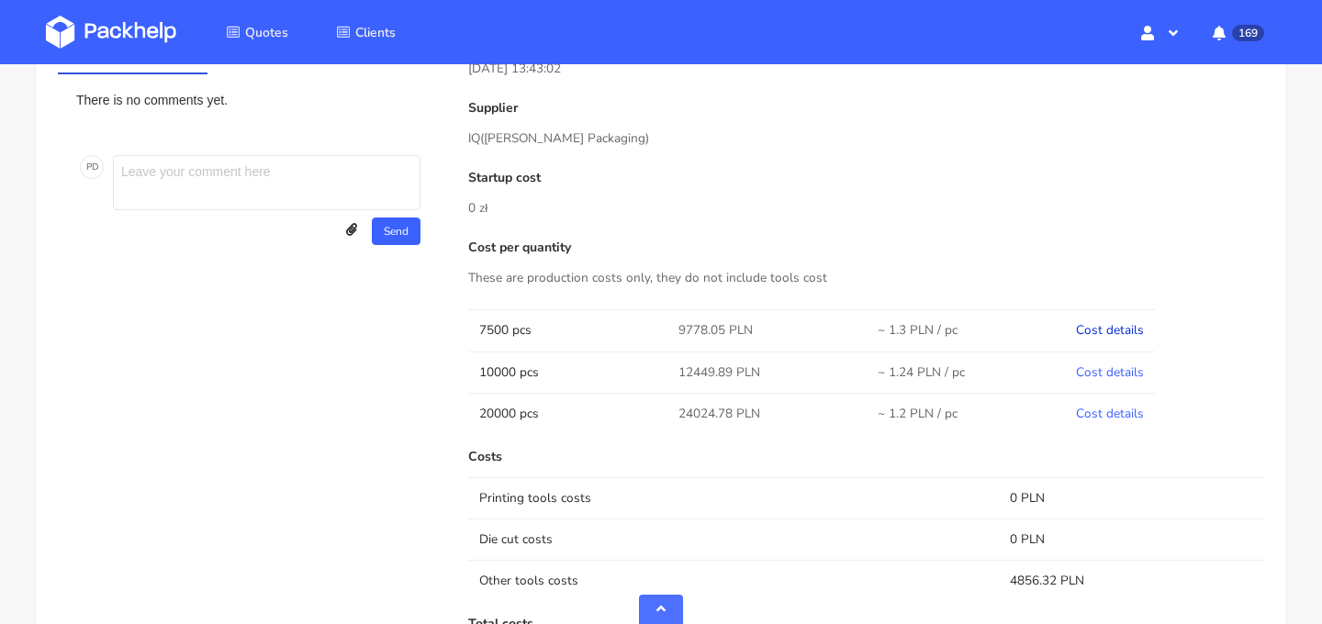
click at [1096, 325] on link "Cost details" at bounding box center [1110, 329] width 68 height 17
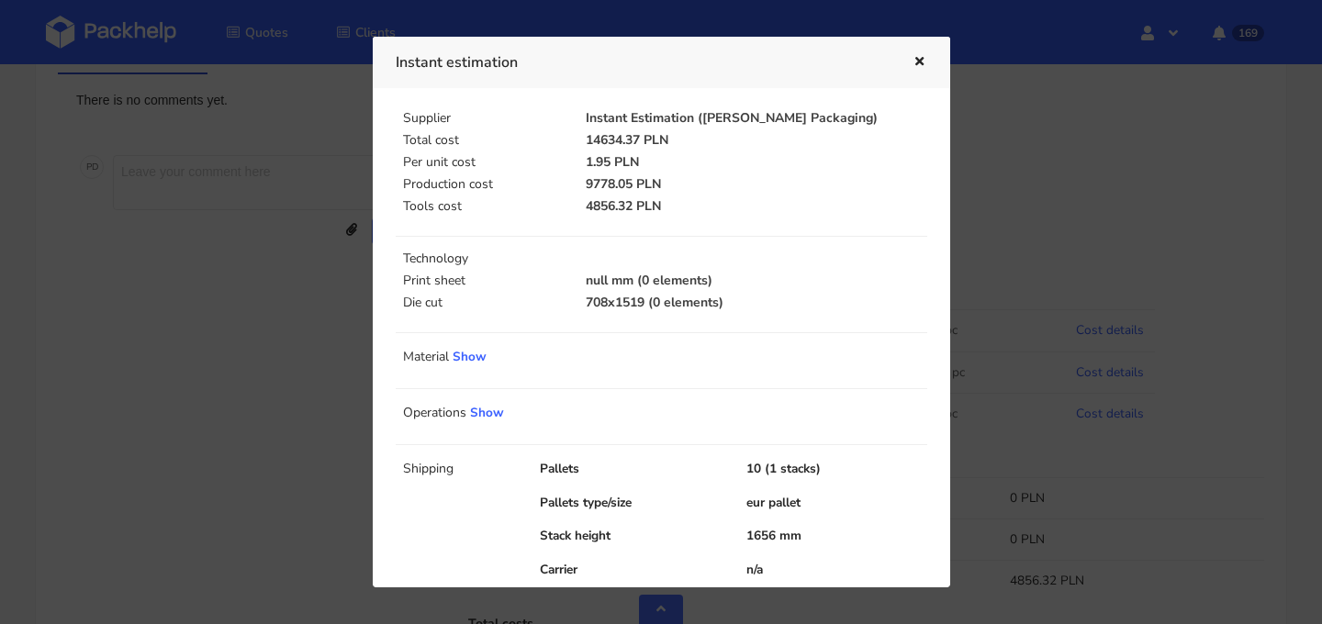
click at [924, 57] on icon "button" at bounding box center [920, 62] width 16 height 13
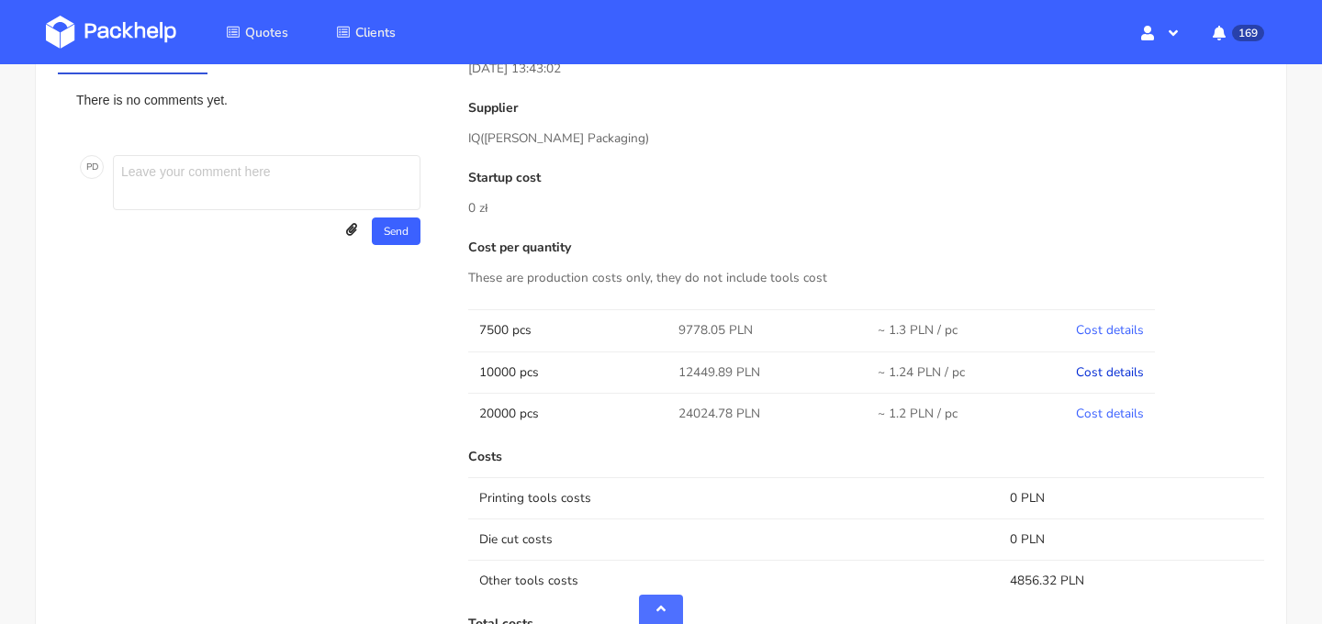
click at [1111, 375] on link "Cost details" at bounding box center [1110, 372] width 68 height 17
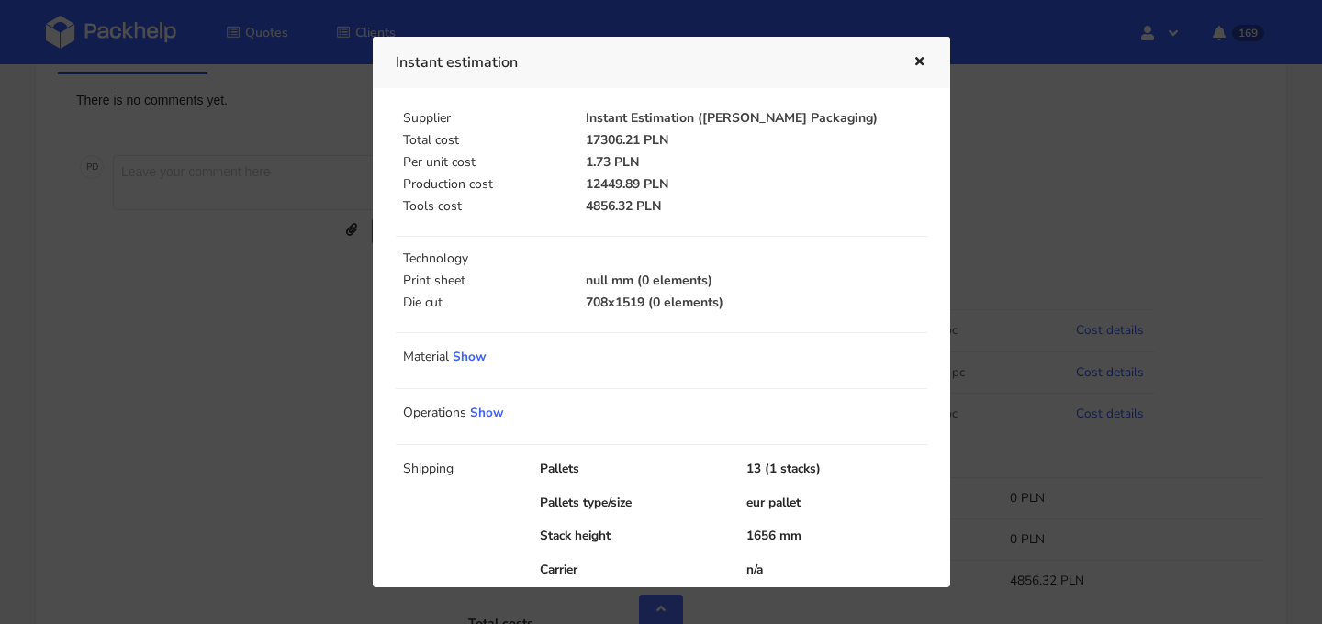
click at [923, 60] on icon "button" at bounding box center [920, 62] width 16 height 13
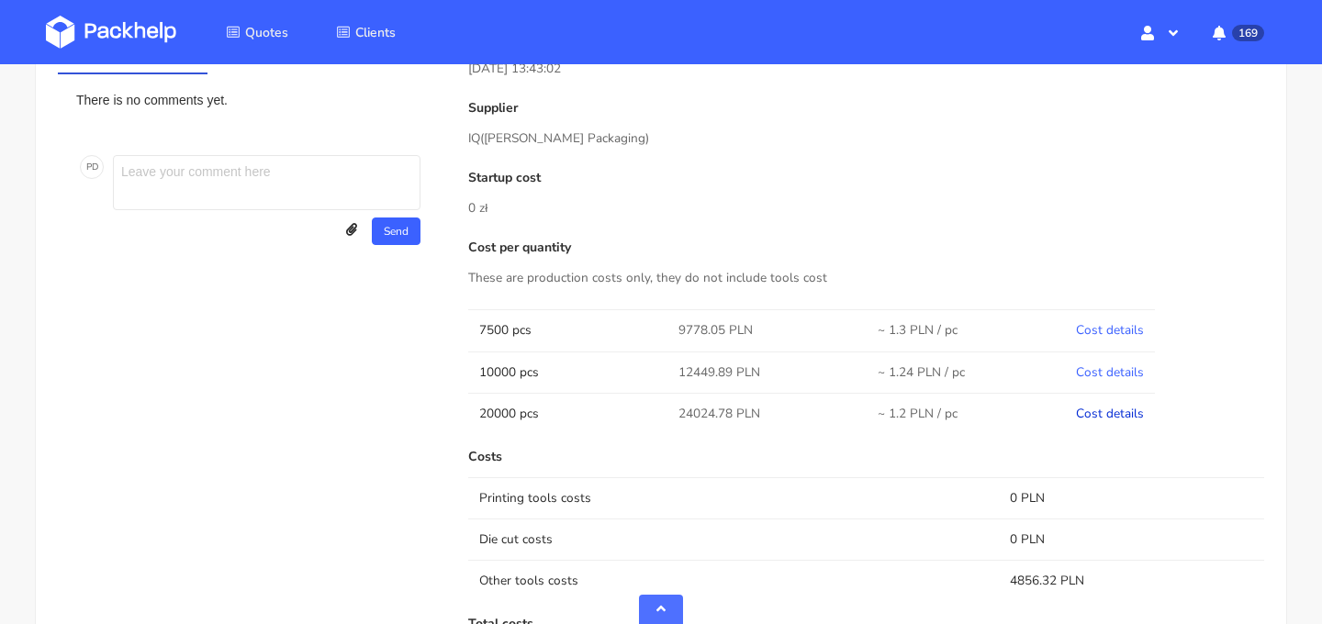
click at [1125, 410] on link "Cost details" at bounding box center [1110, 413] width 68 height 17
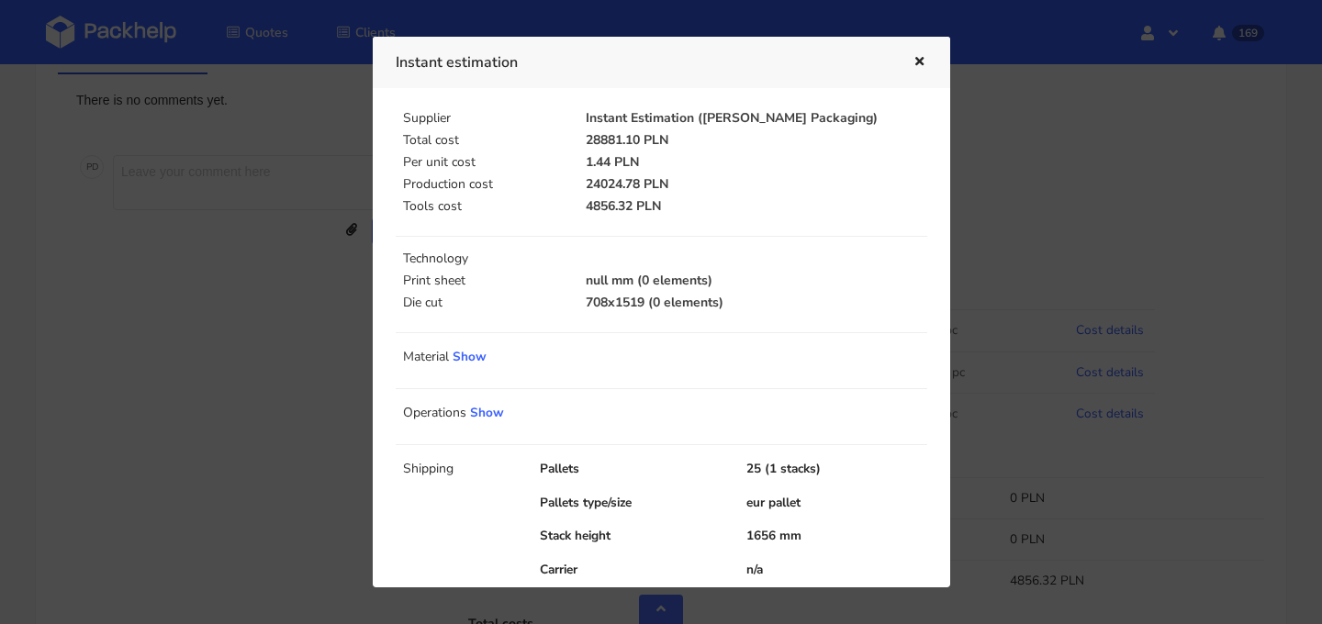
click at [925, 55] on button "button" at bounding box center [917, 62] width 20 height 24
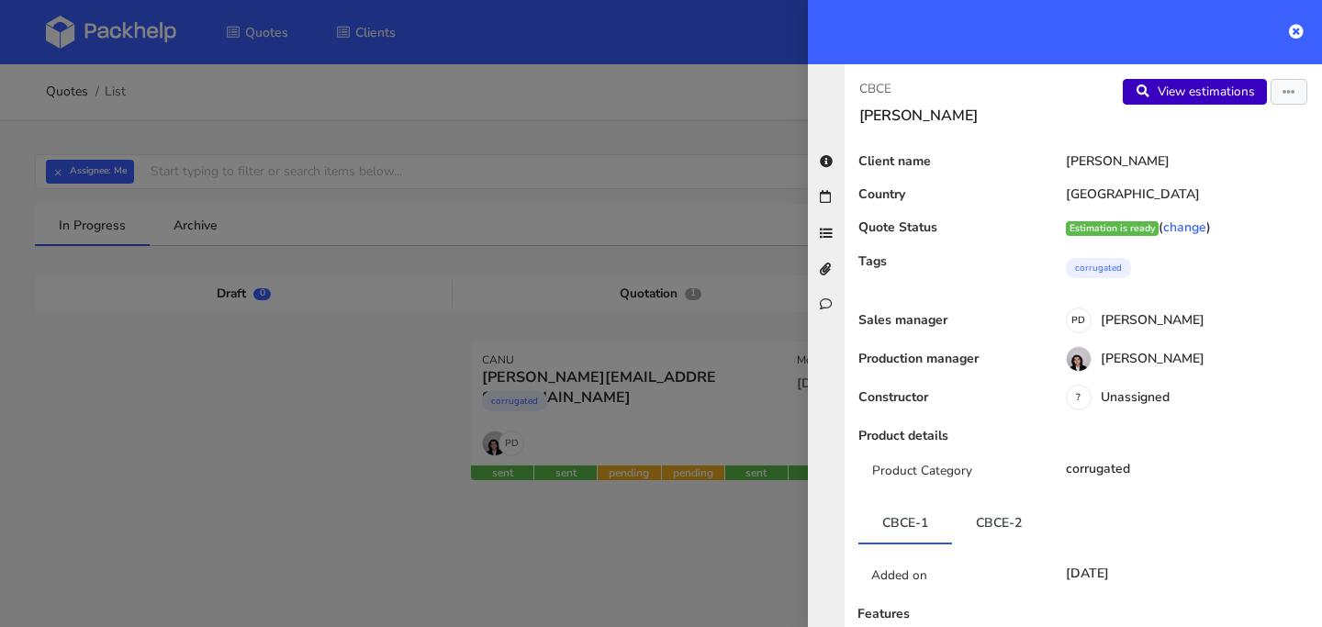
click at [1187, 93] on link "View estimations" at bounding box center [1195, 92] width 144 height 26
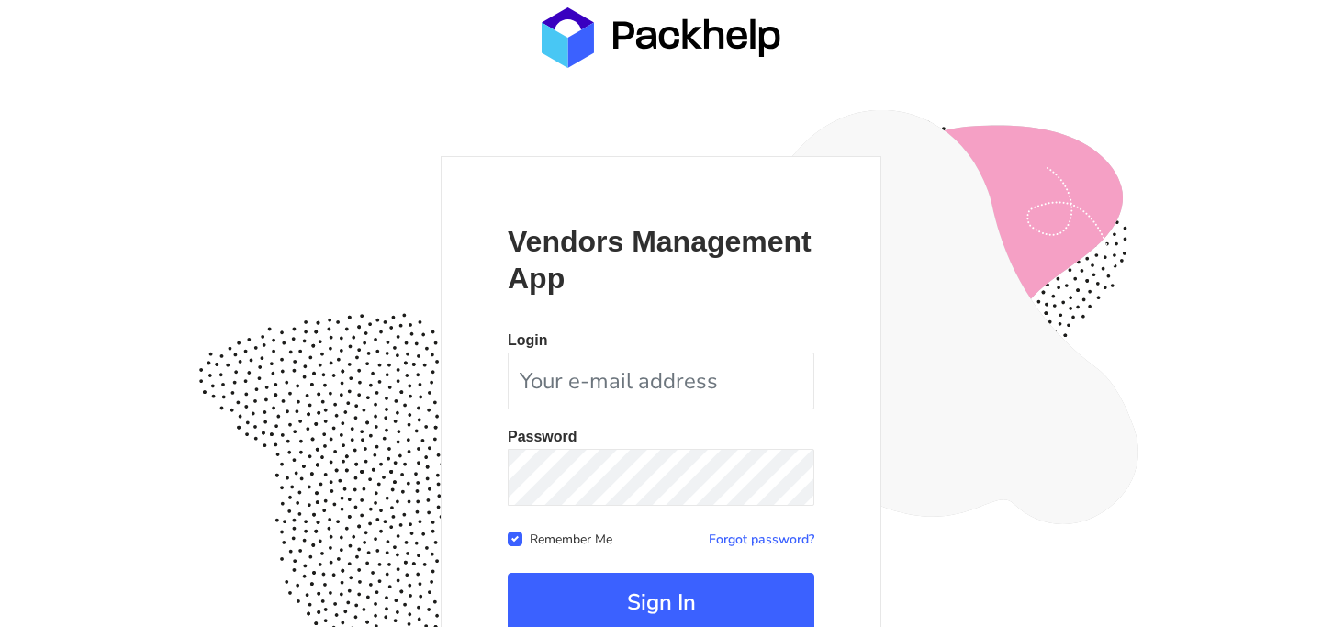
scroll to position [165, 0]
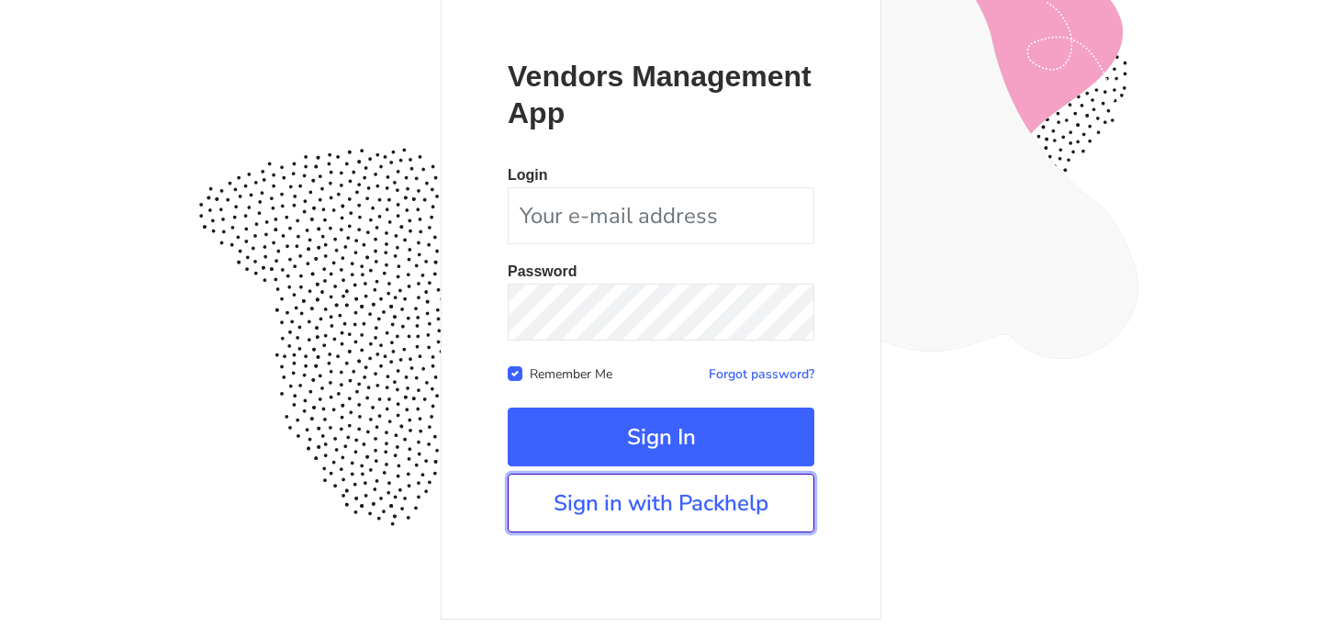
click at [713, 501] on link "Sign in with Packhelp" at bounding box center [661, 503] width 307 height 59
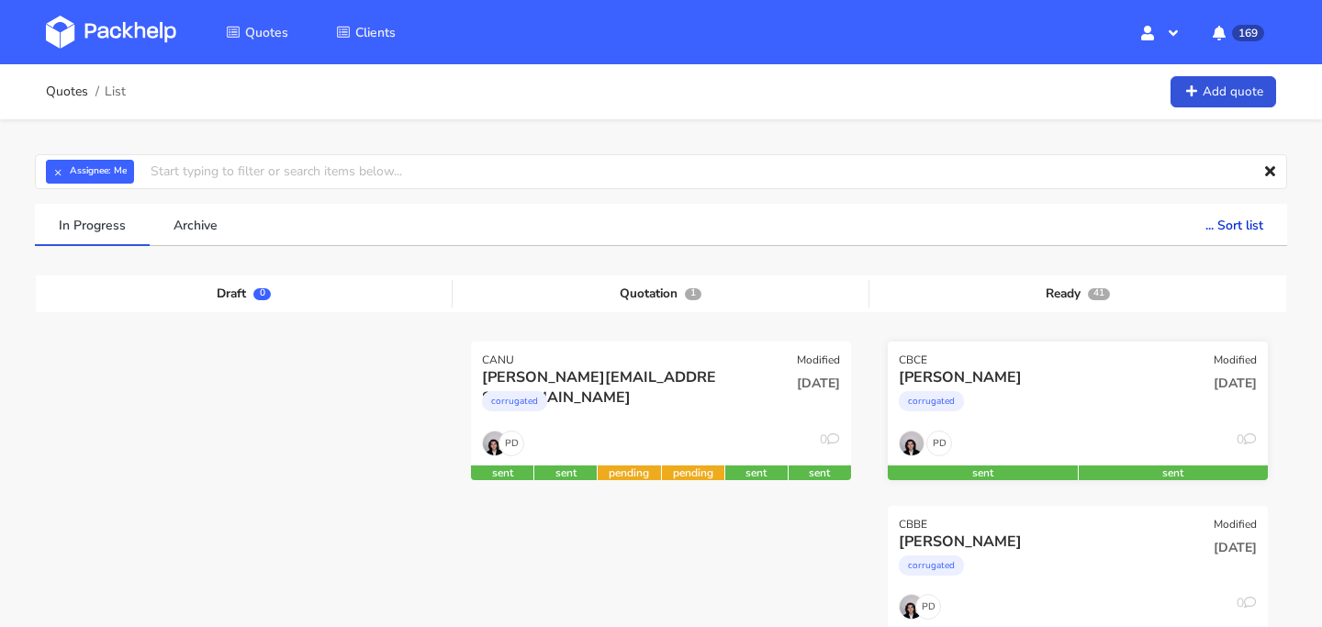
click at [1084, 410] on div "corrugated" at bounding box center [1020, 405] width 243 height 37
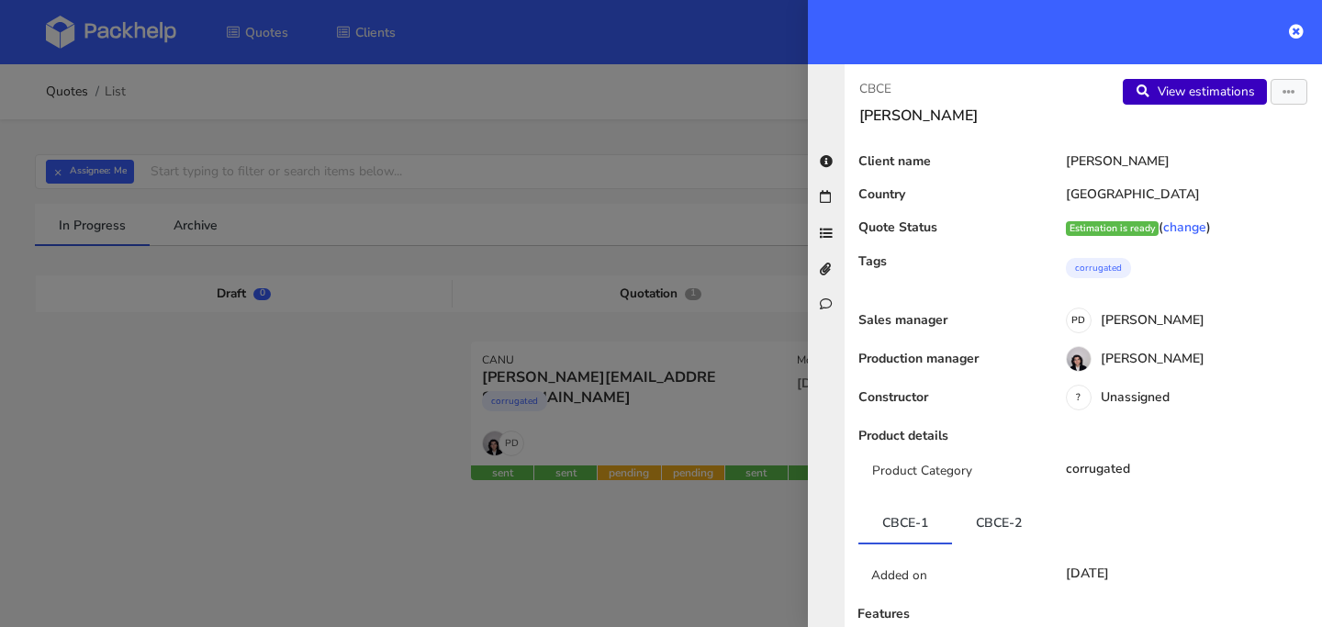
click at [1219, 91] on link "View estimations" at bounding box center [1195, 92] width 144 height 26
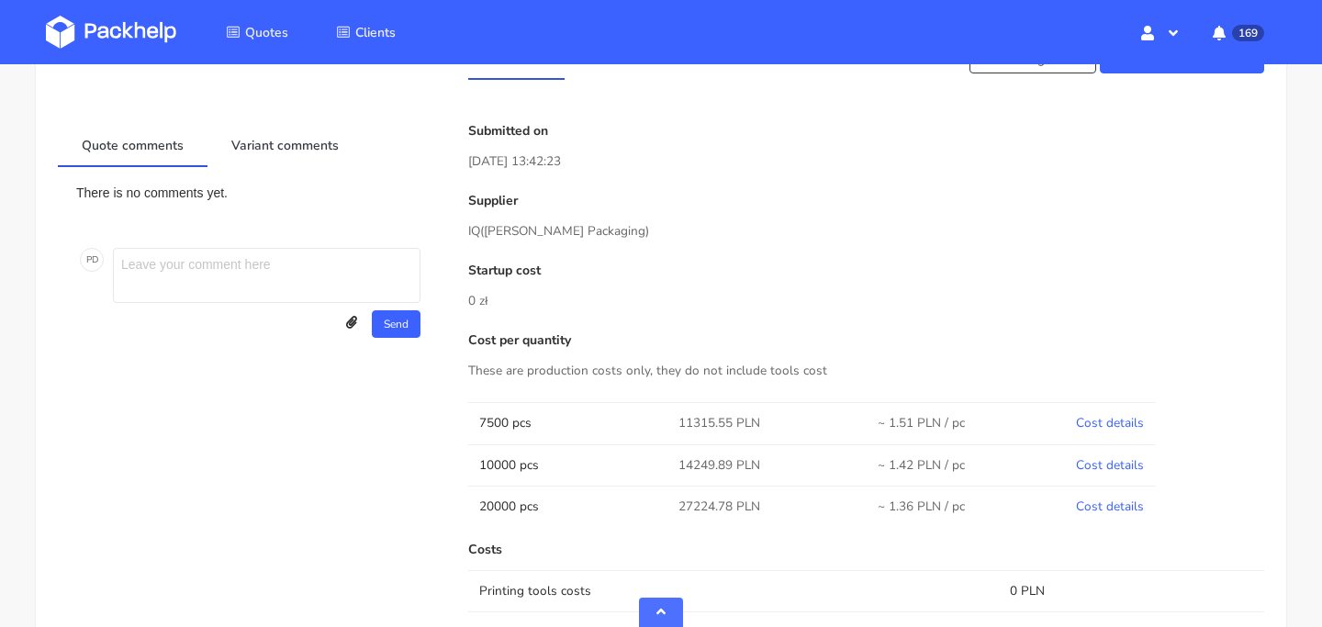
scroll to position [803, 0]
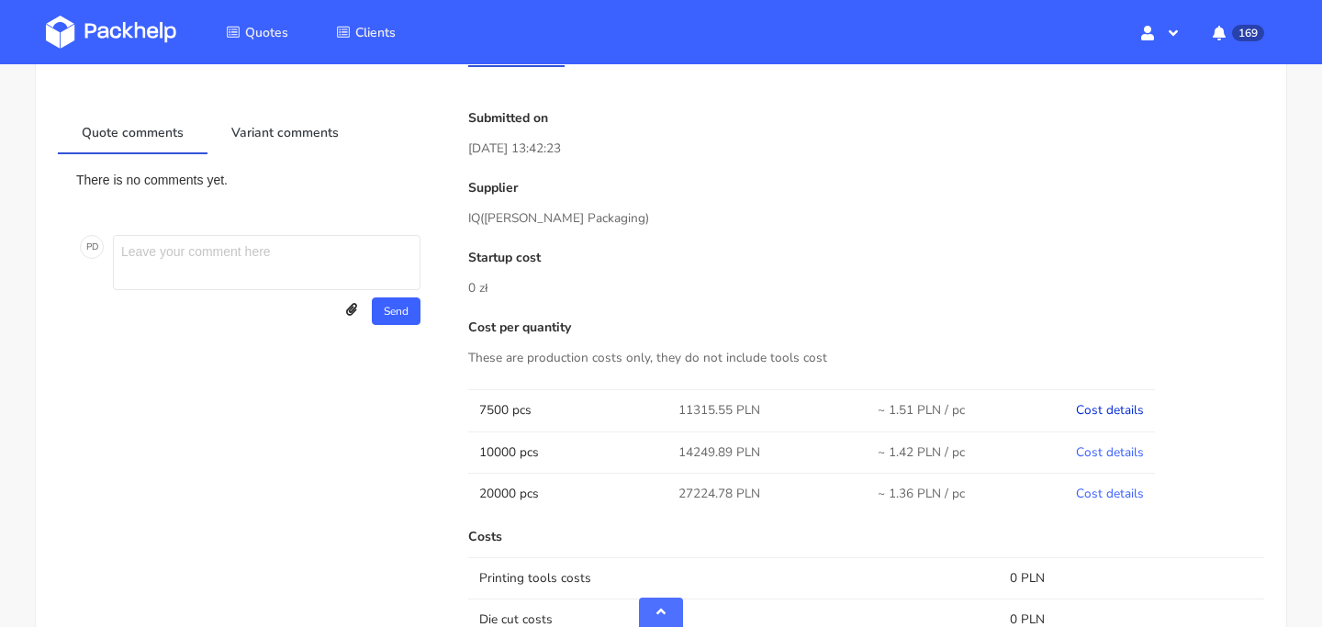
click at [1119, 418] on link "Cost details" at bounding box center [1110, 409] width 68 height 17
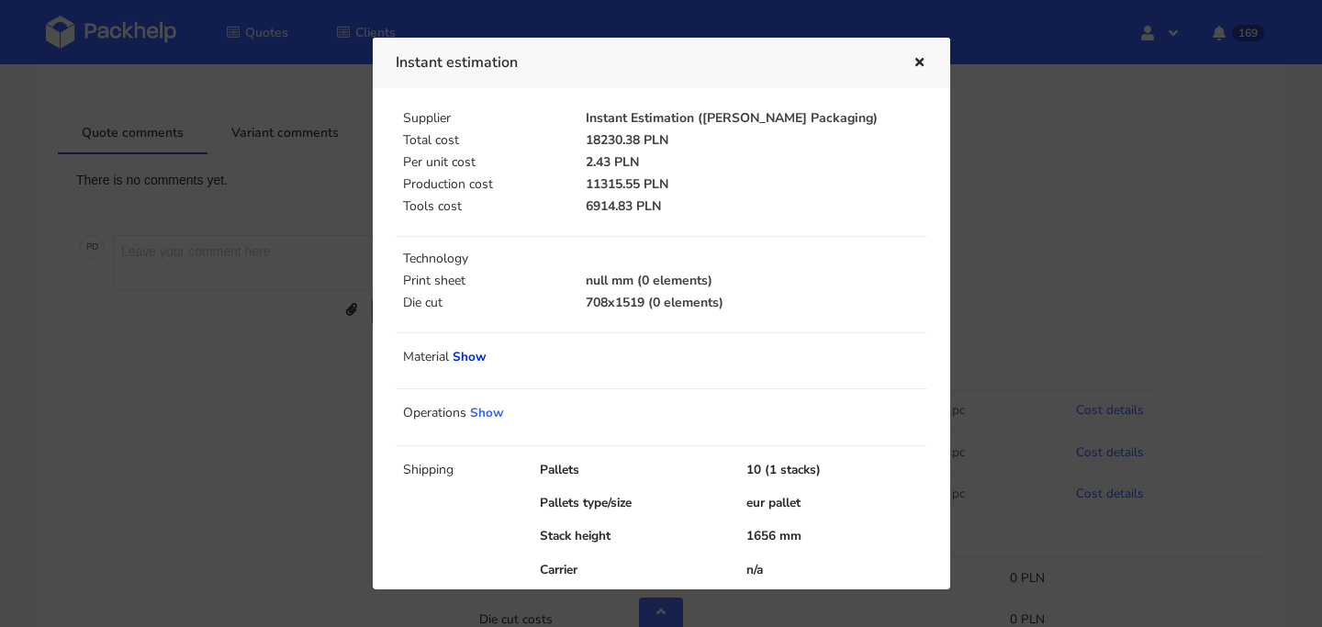
click at [476, 358] on link "Show" at bounding box center [470, 356] width 34 height 17
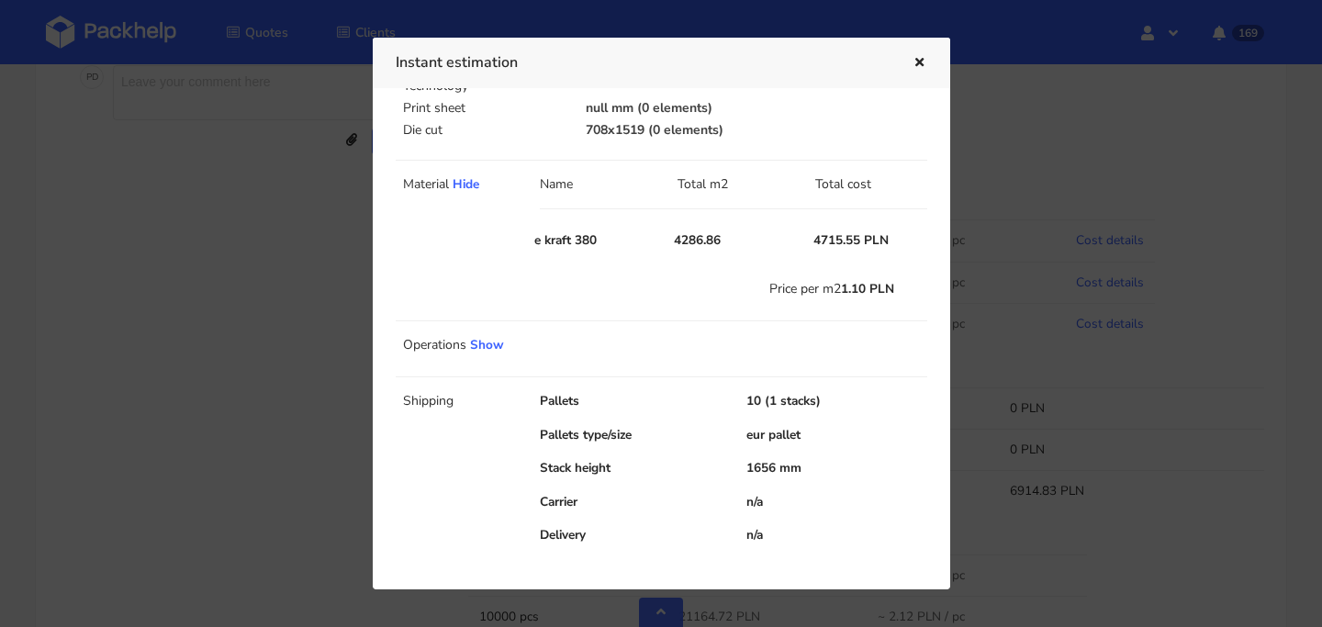
scroll to position [988, 0]
click at [497, 343] on link "Show" at bounding box center [487, 344] width 34 height 17
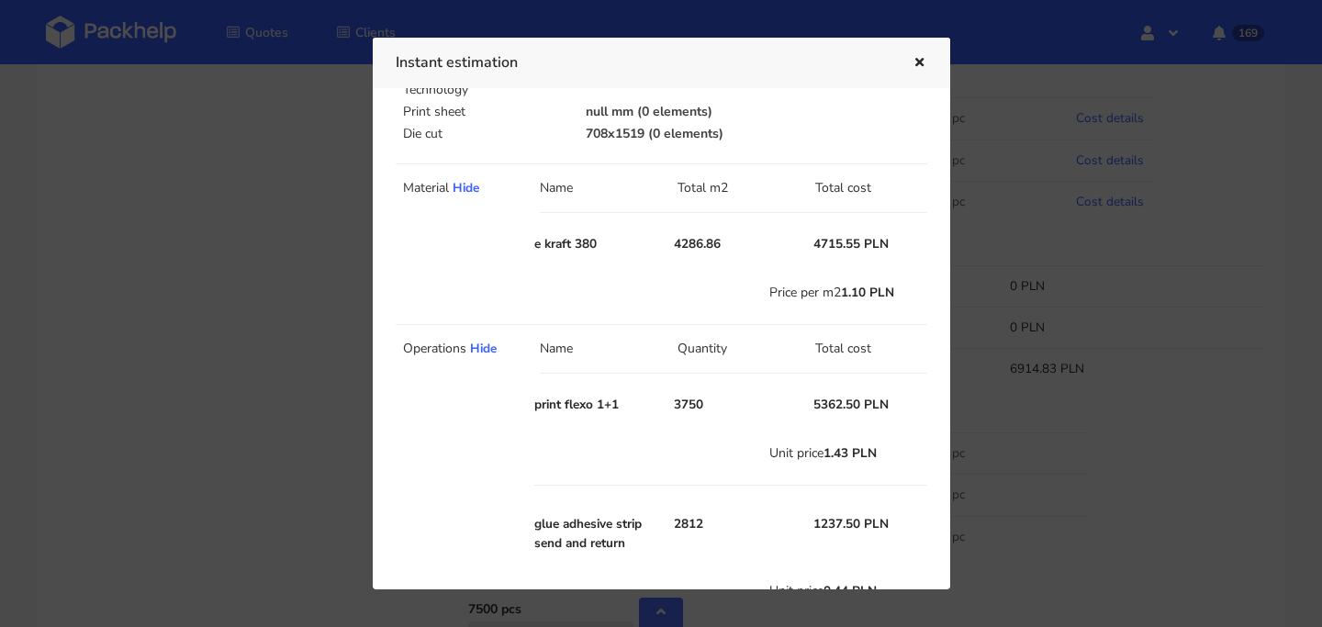
scroll to position [0, 0]
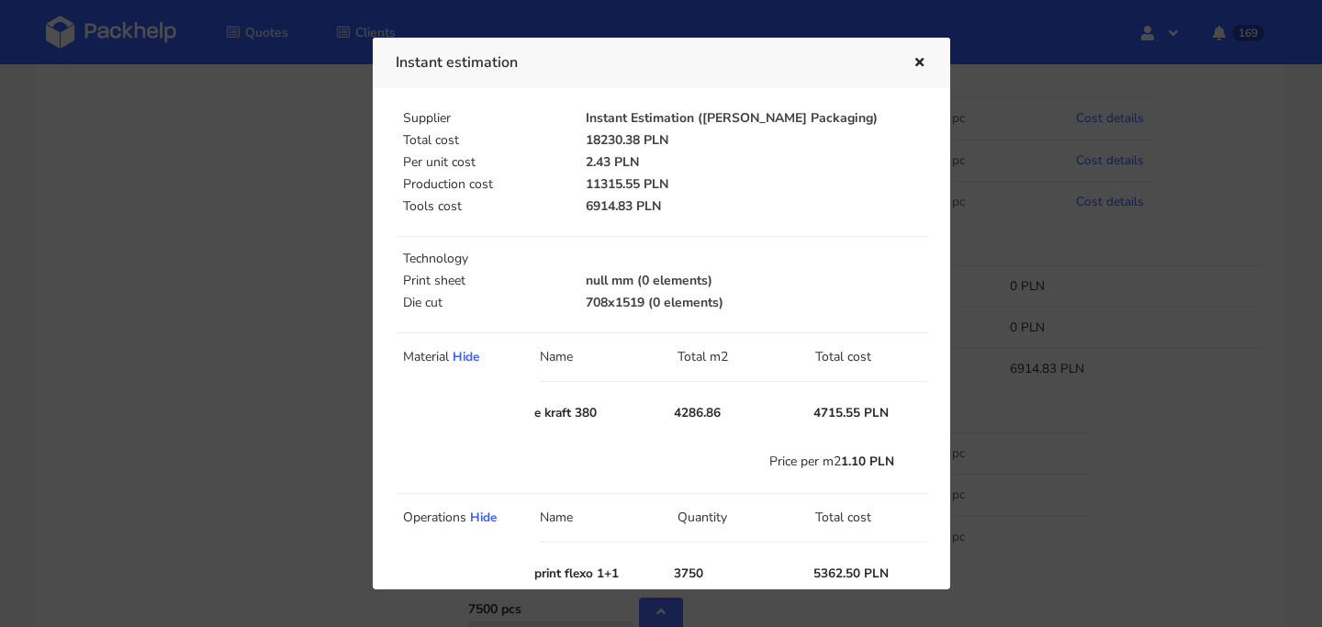
click at [918, 64] on icon "button" at bounding box center [920, 63] width 16 height 13
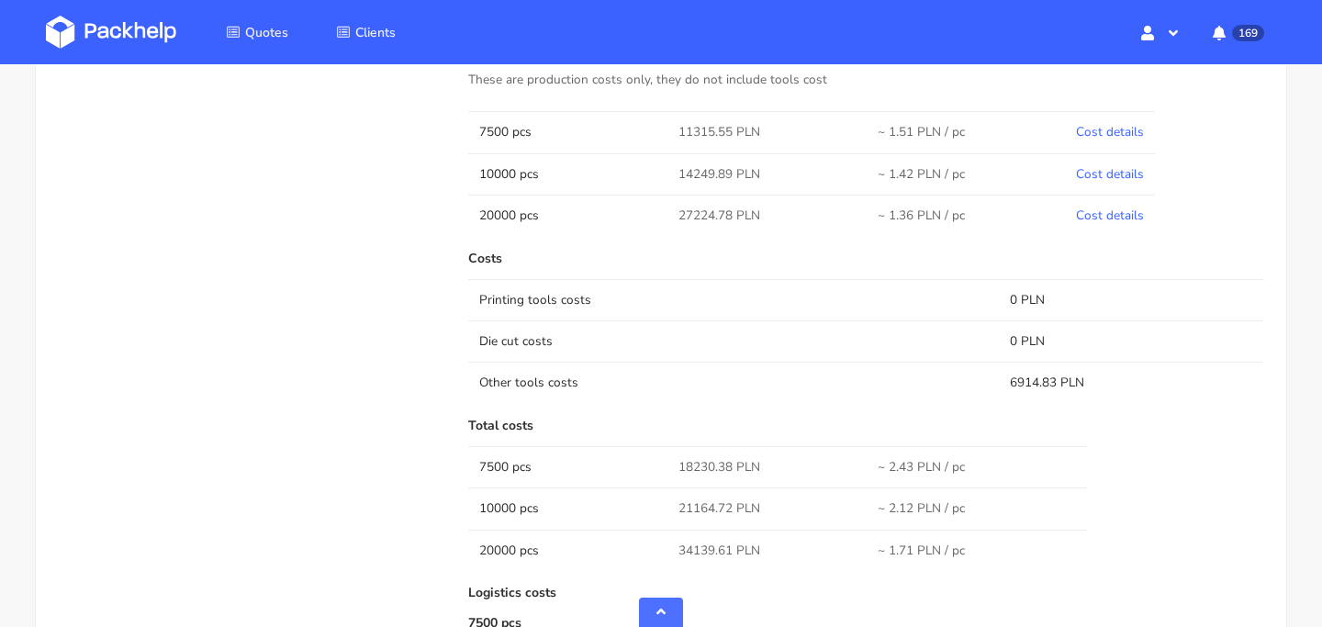
scroll to position [1003, 0]
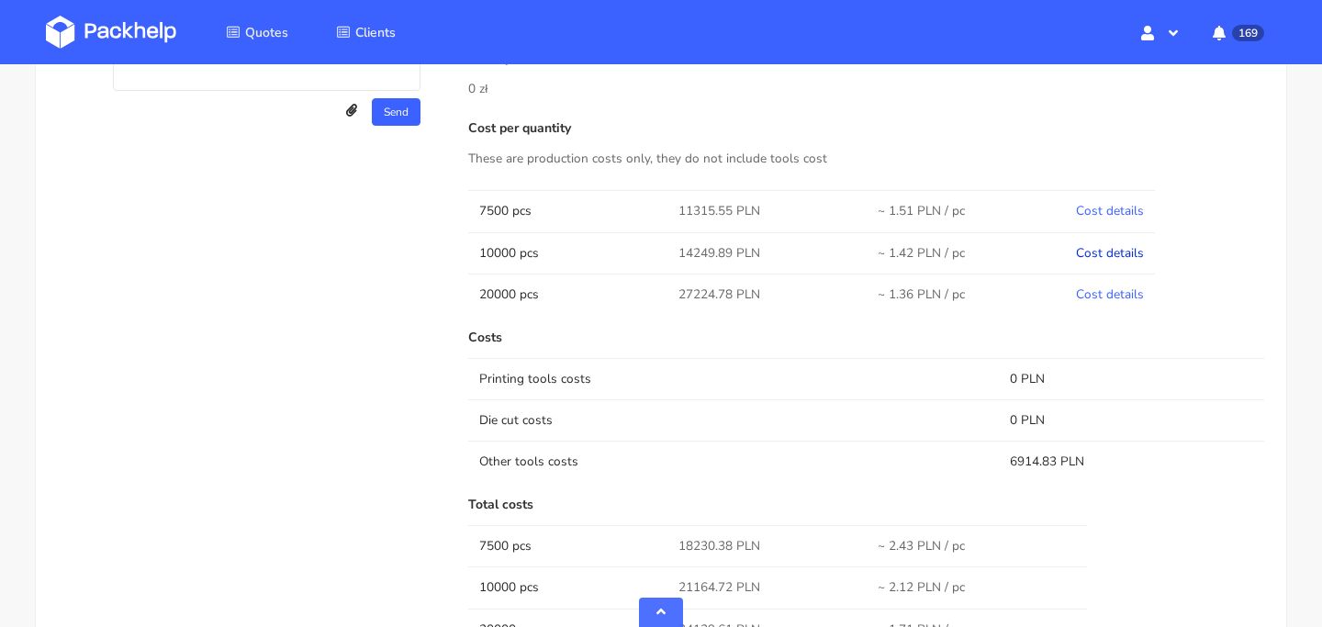
click at [1108, 253] on link "Cost details" at bounding box center [1110, 252] width 68 height 17
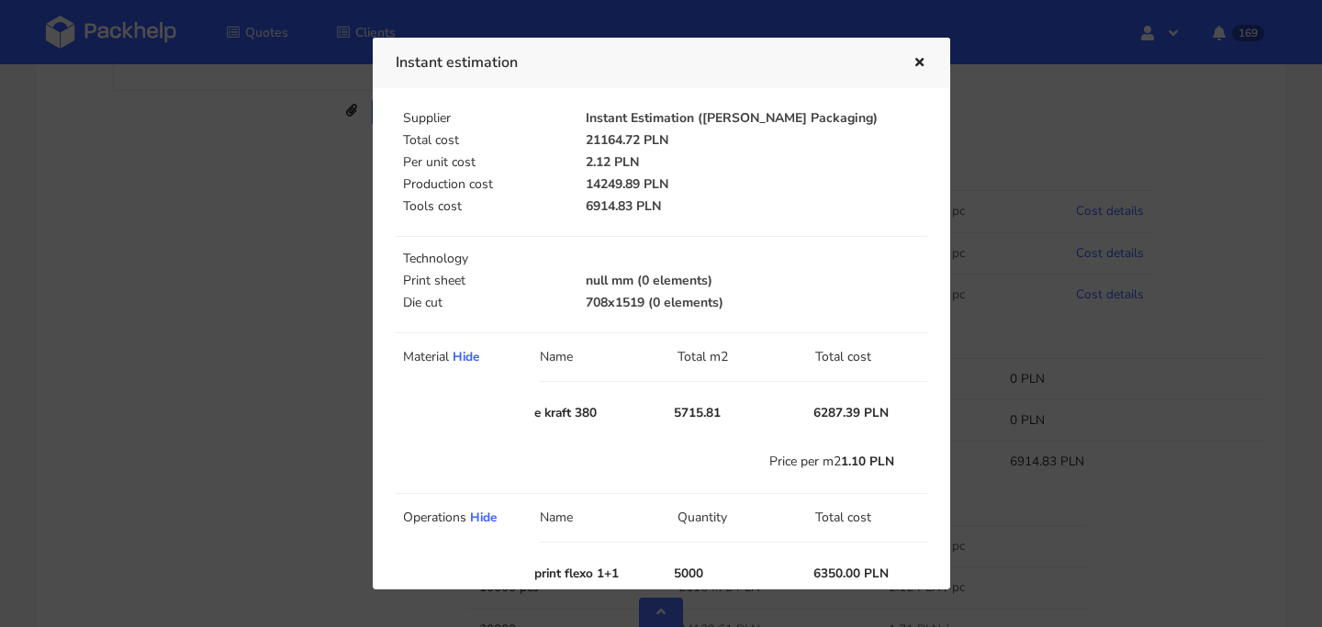
click at [917, 67] on icon "button" at bounding box center [920, 63] width 16 height 13
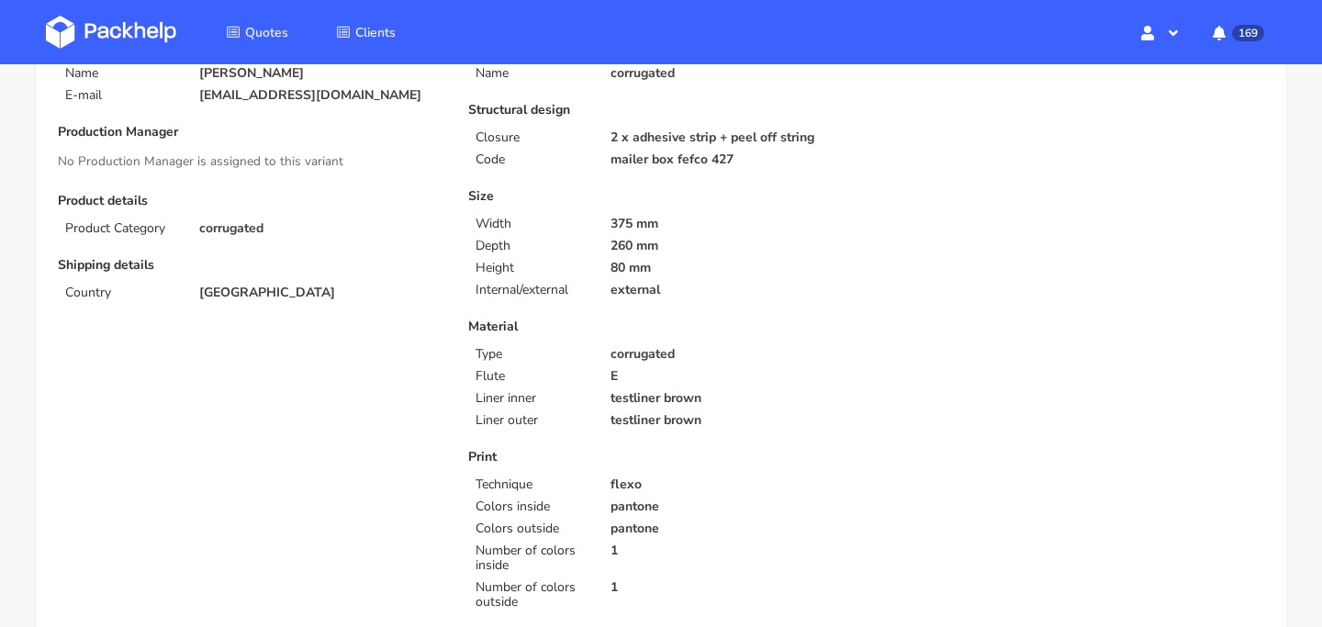
scroll to position [0, 0]
